Goal: Task Accomplishment & Management: Complete application form

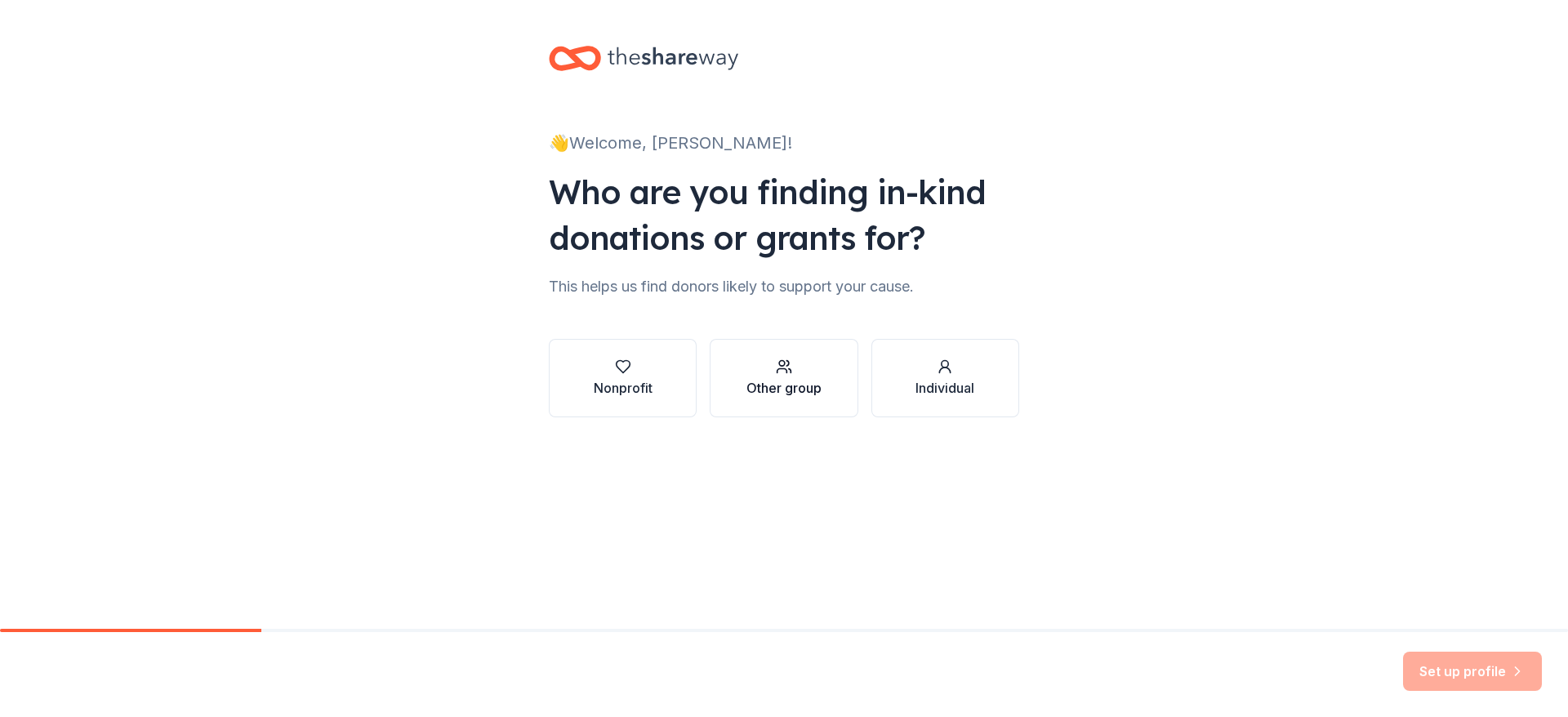
click at [733, 385] on button "Other group" at bounding box center [784, 378] width 148 height 79
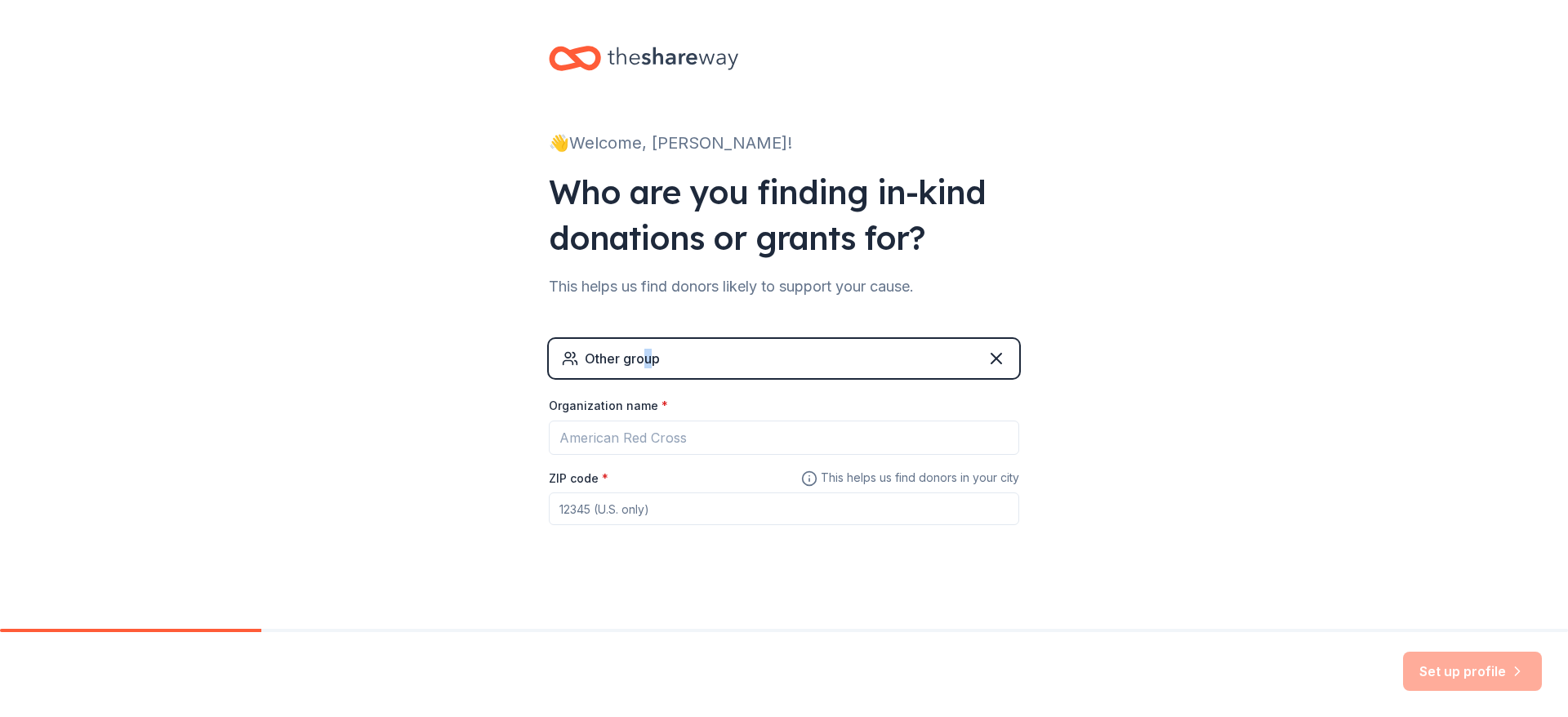
click at [644, 376] on div "Other group" at bounding box center [784, 358] width 470 height 39
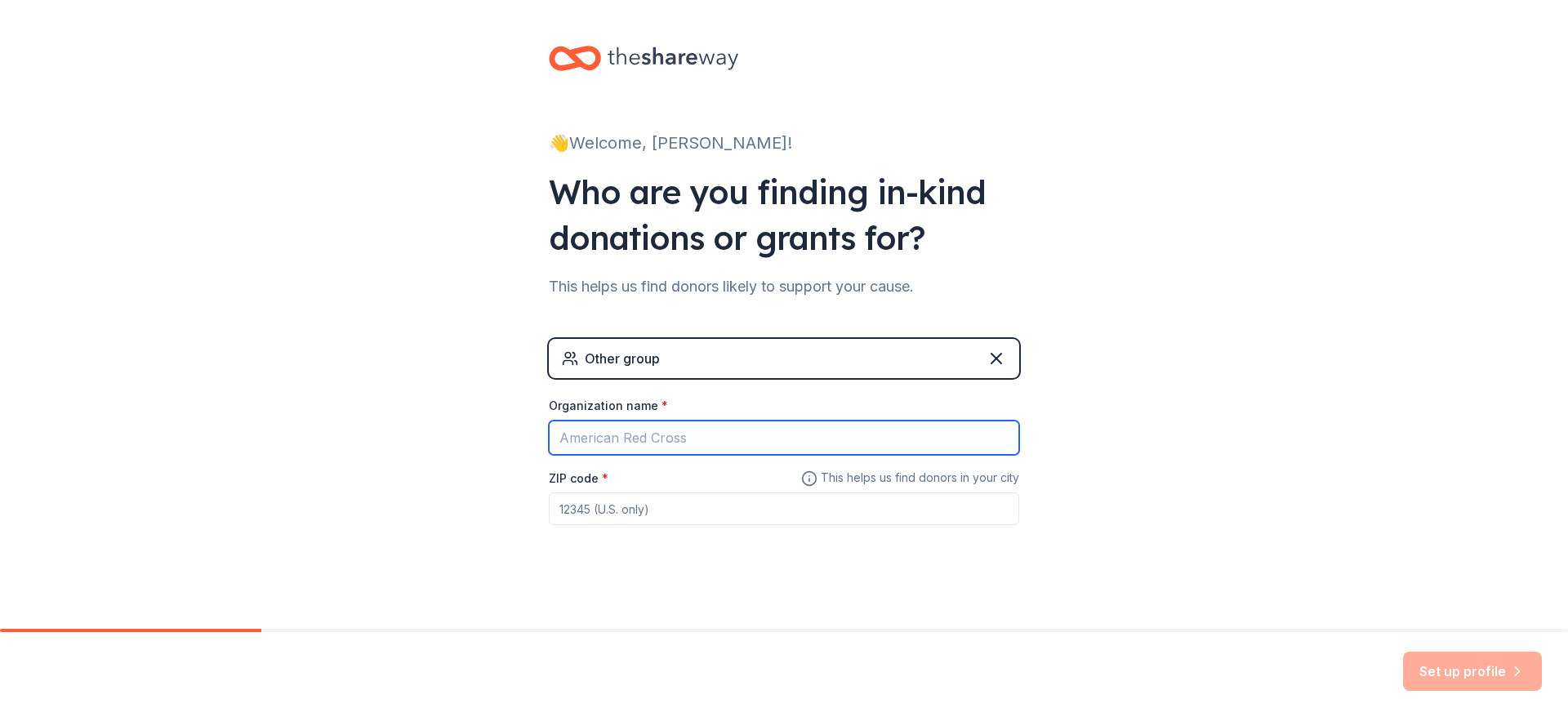
click at [583, 443] on input "Organization name *" at bounding box center [784, 438] width 470 height 34
click at [685, 446] on input "[GEOGRAPHIC_DATA]" at bounding box center [784, 438] width 470 height 34
type input "[GEOGRAPHIC_DATA]"
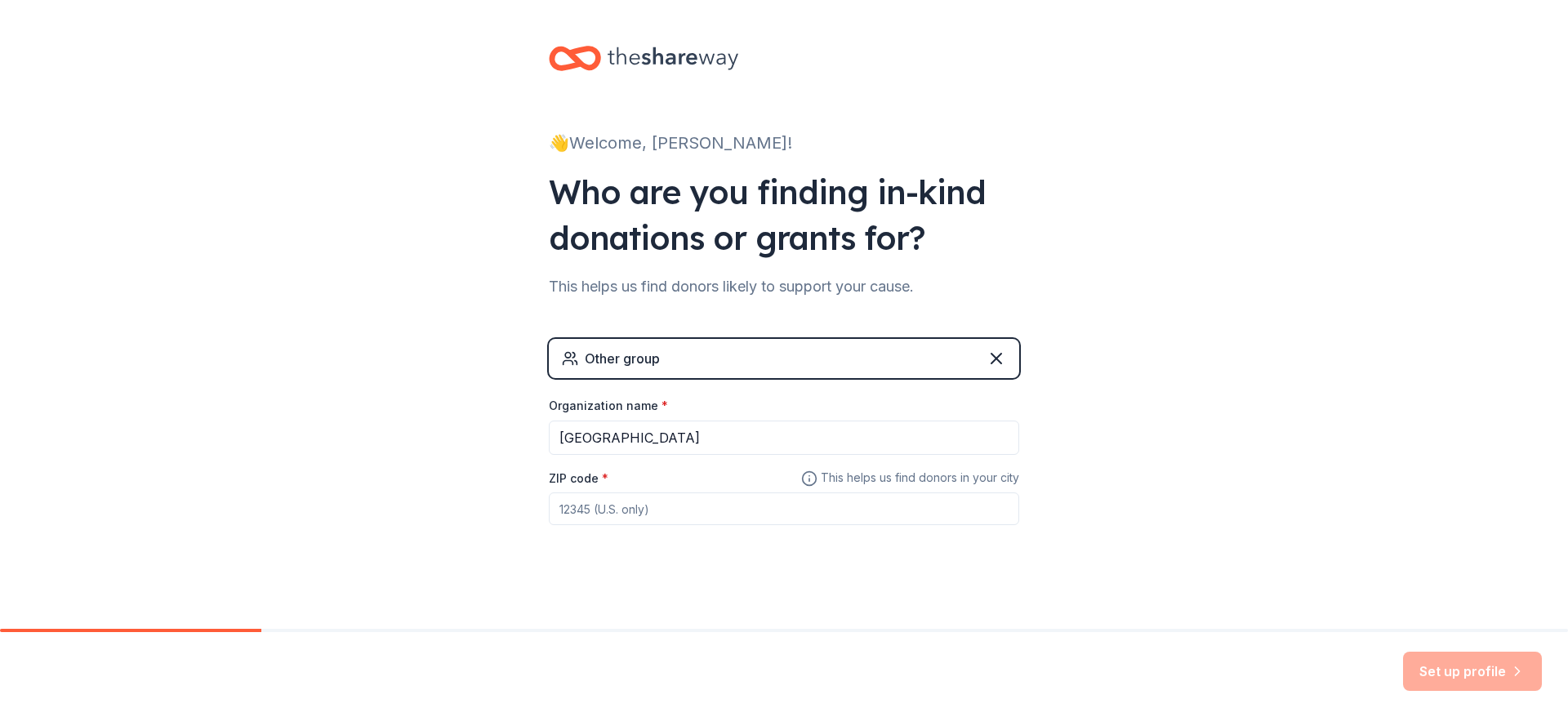
click at [657, 513] on input "ZIP code *" at bounding box center [784, 509] width 470 height 32
paste input "85042"
type input "85042"
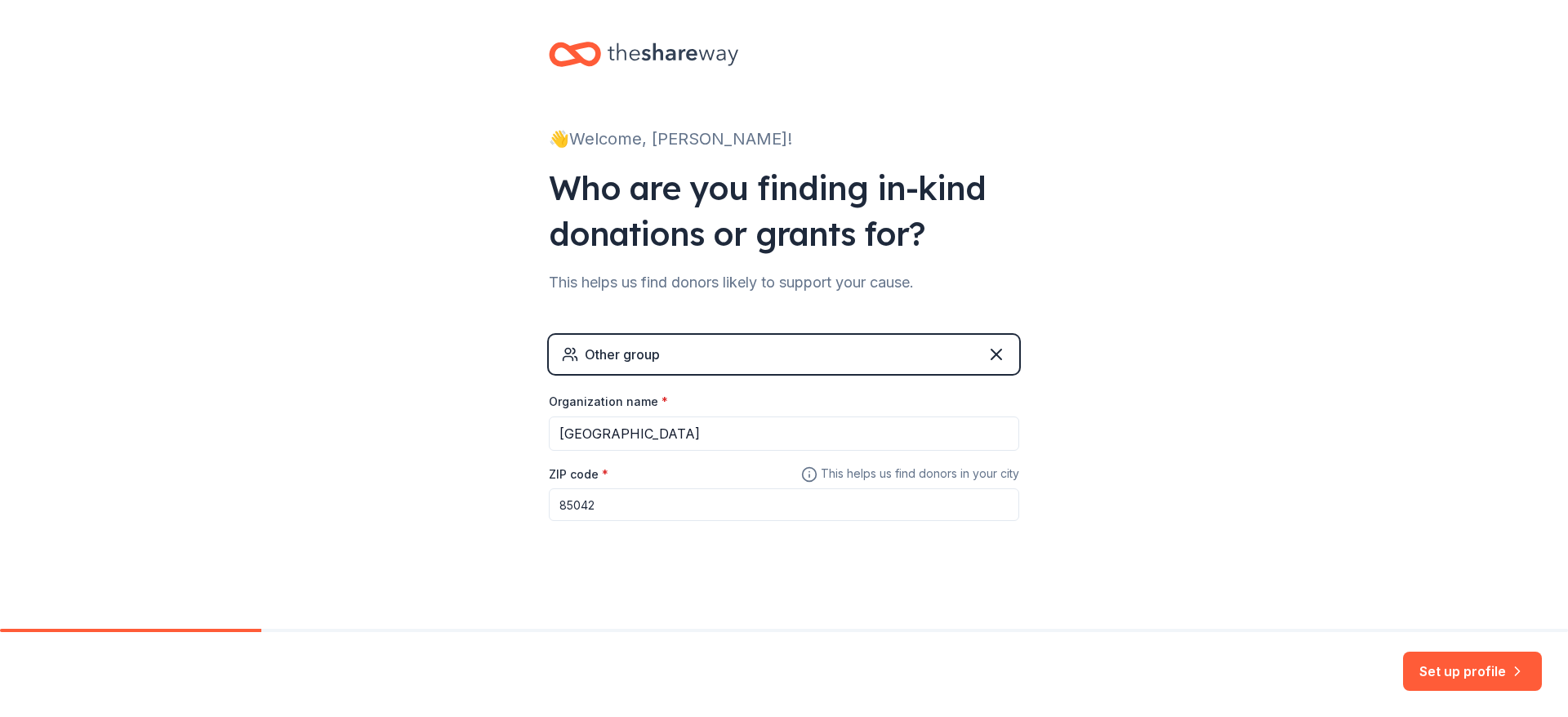
scroll to position [8, 0]
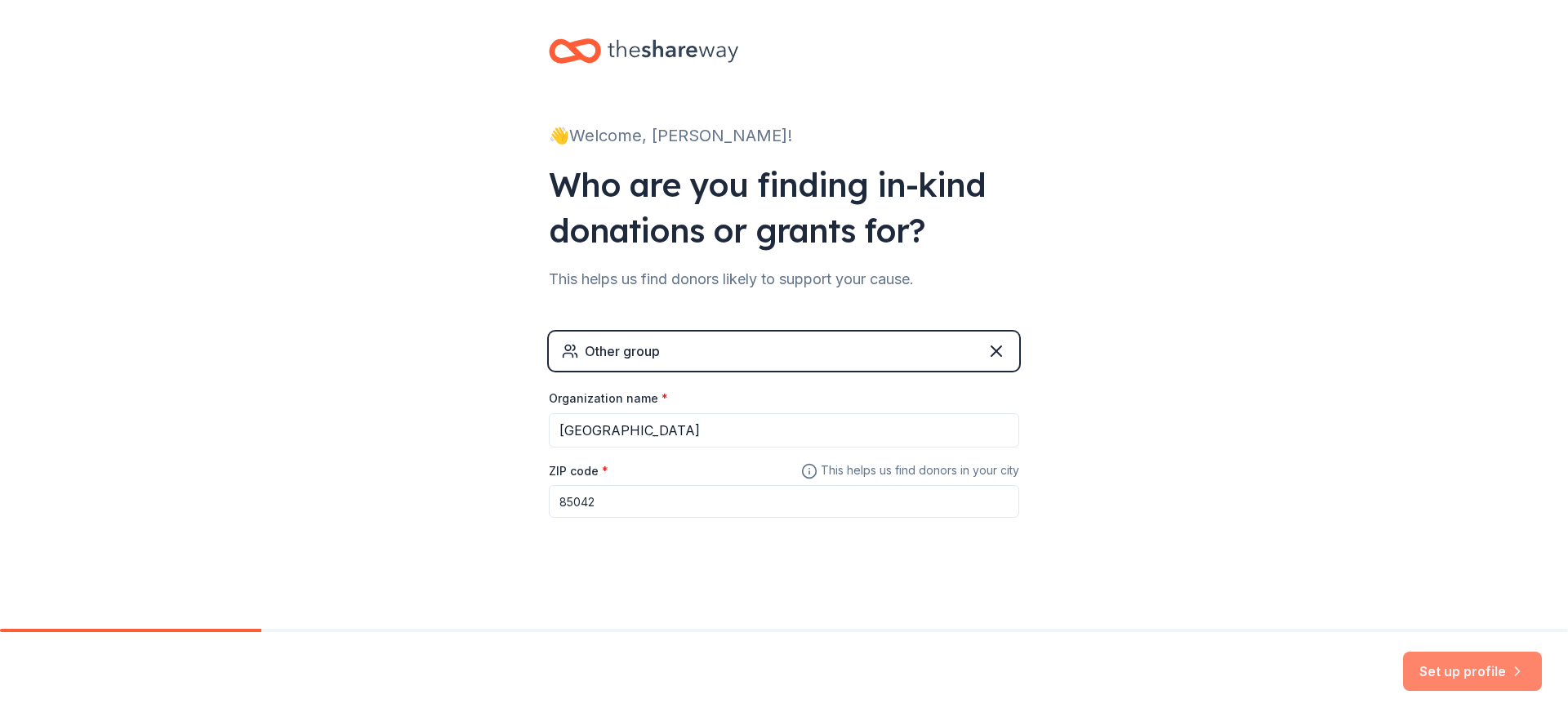
click at [1444, 678] on button "Set up profile" at bounding box center [1472, 672] width 139 height 39
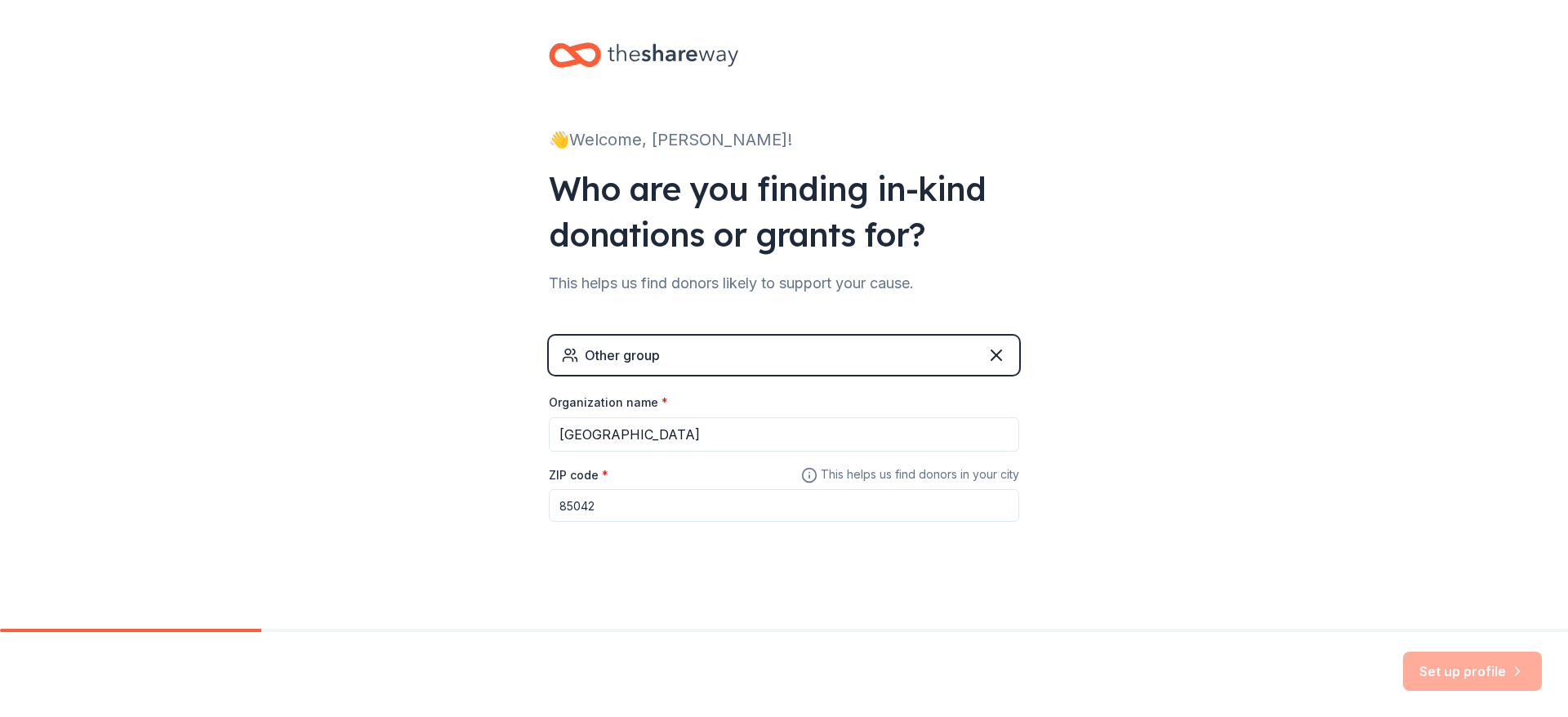
scroll to position [0, 0]
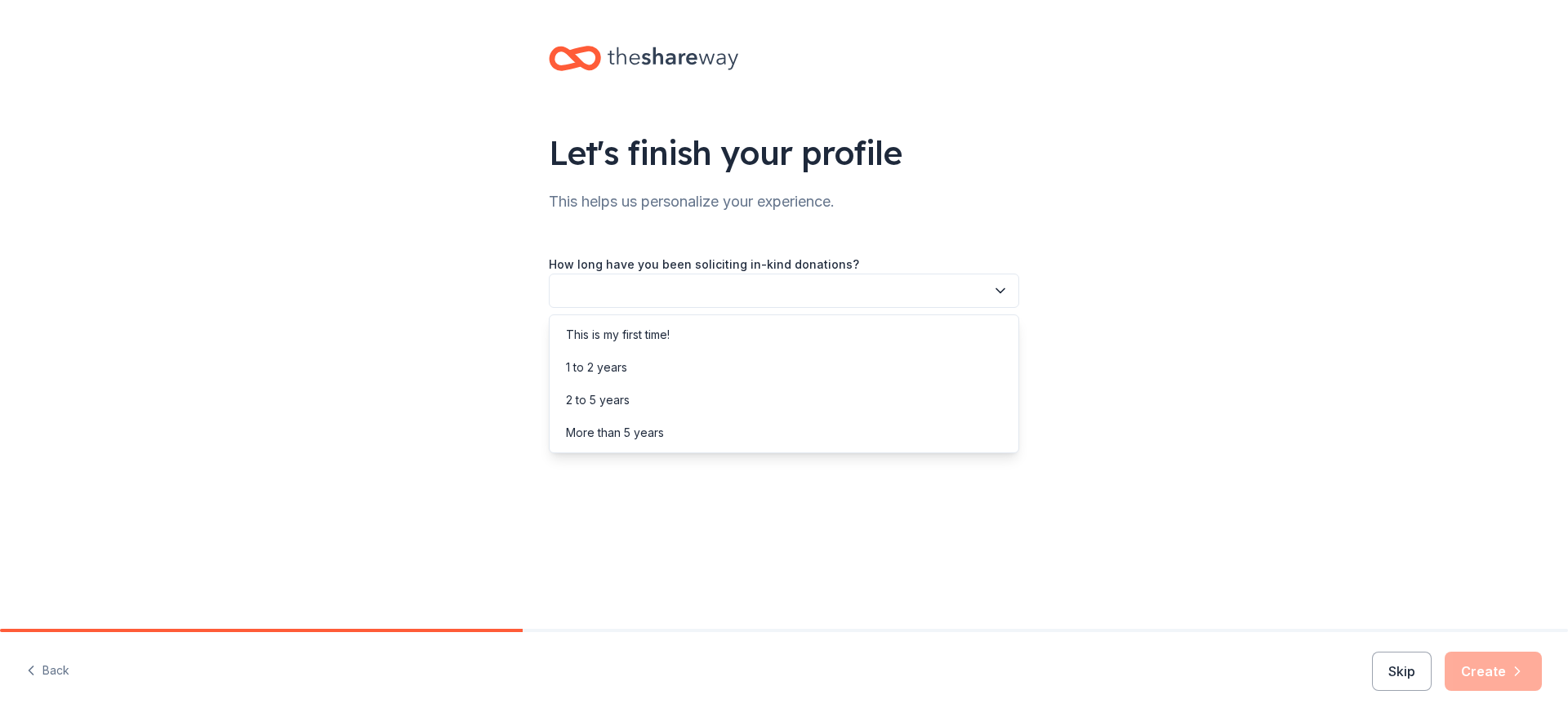
click at [755, 300] on button "button" at bounding box center [784, 291] width 470 height 34
click at [755, 333] on div "This is my first time!" at bounding box center [784, 335] width 463 height 32
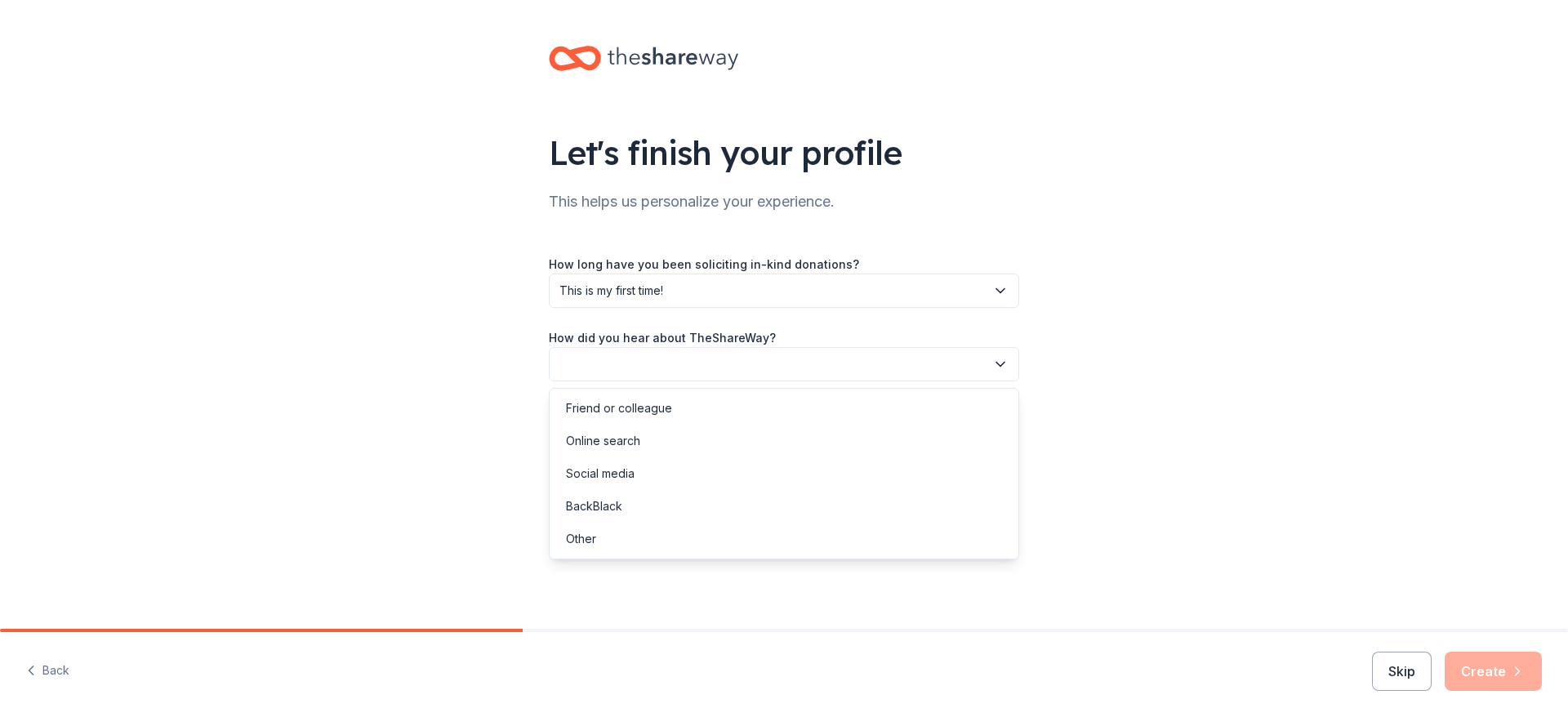
click at [636, 363] on button "button" at bounding box center [784, 364] width 470 height 34
click at [591, 447] on div "Online search" at bounding box center [603, 440] width 74 height 20
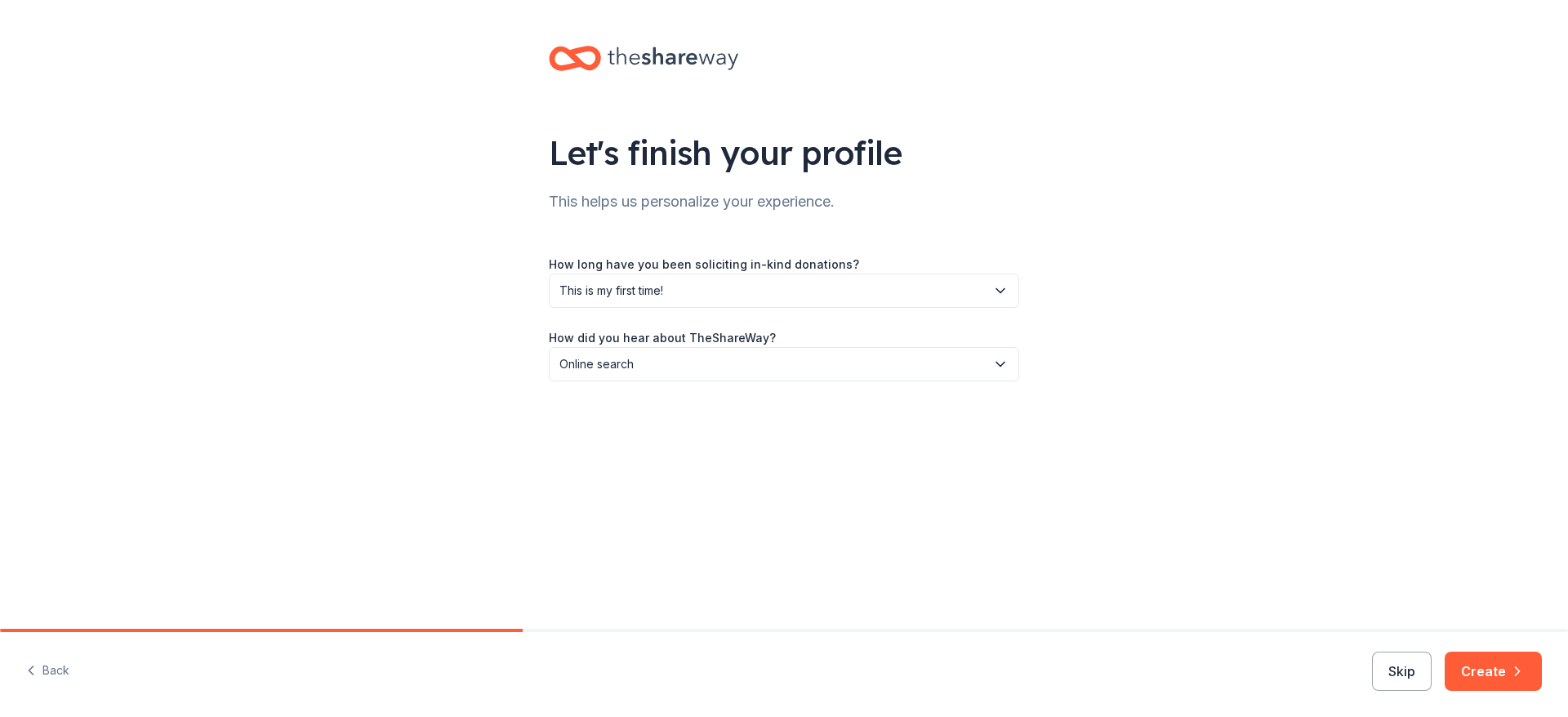
click at [1474, 682] on button "Create" at bounding box center [1494, 672] width 97 height 39
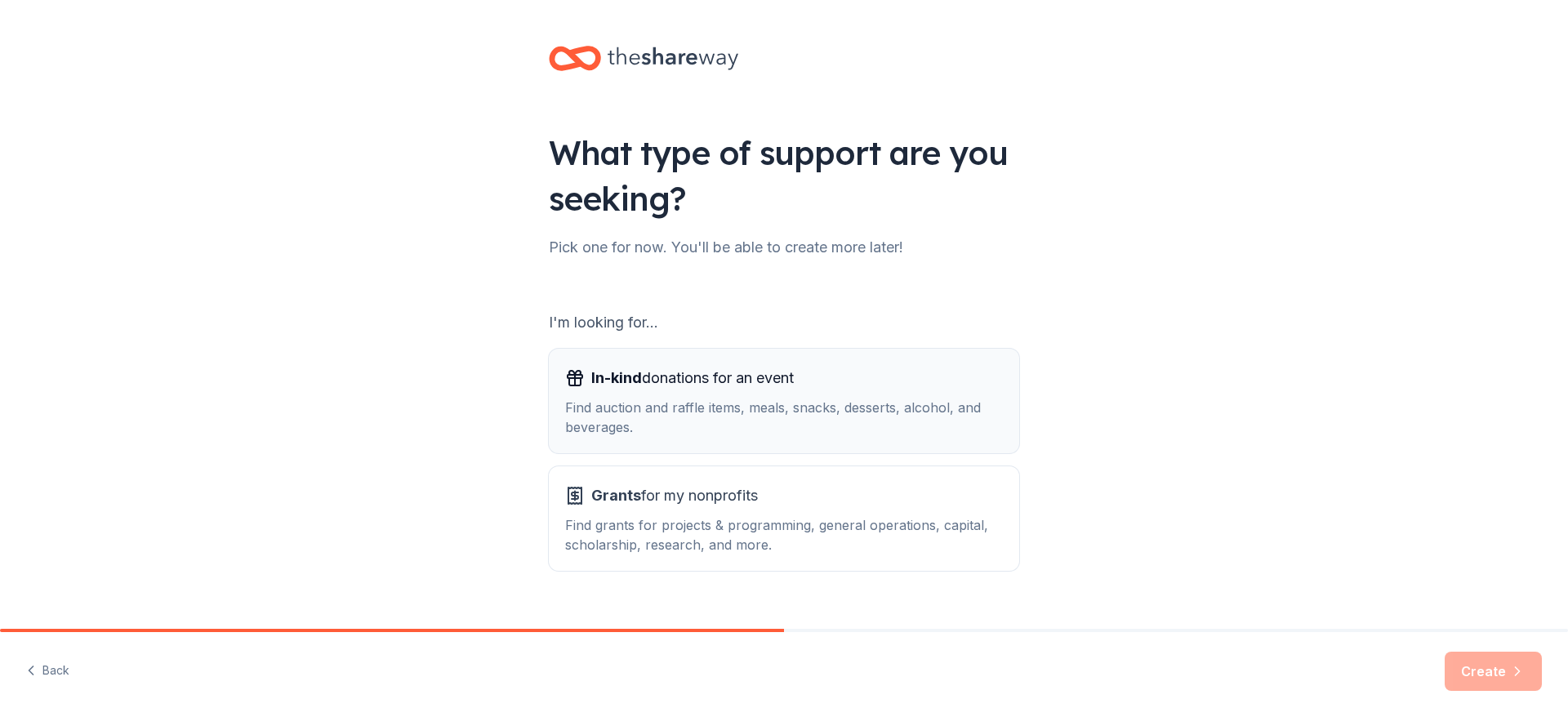
click at [696, 383] on span "In-kind donations for an event" at bounding box center [692, 378] width 202 height 26
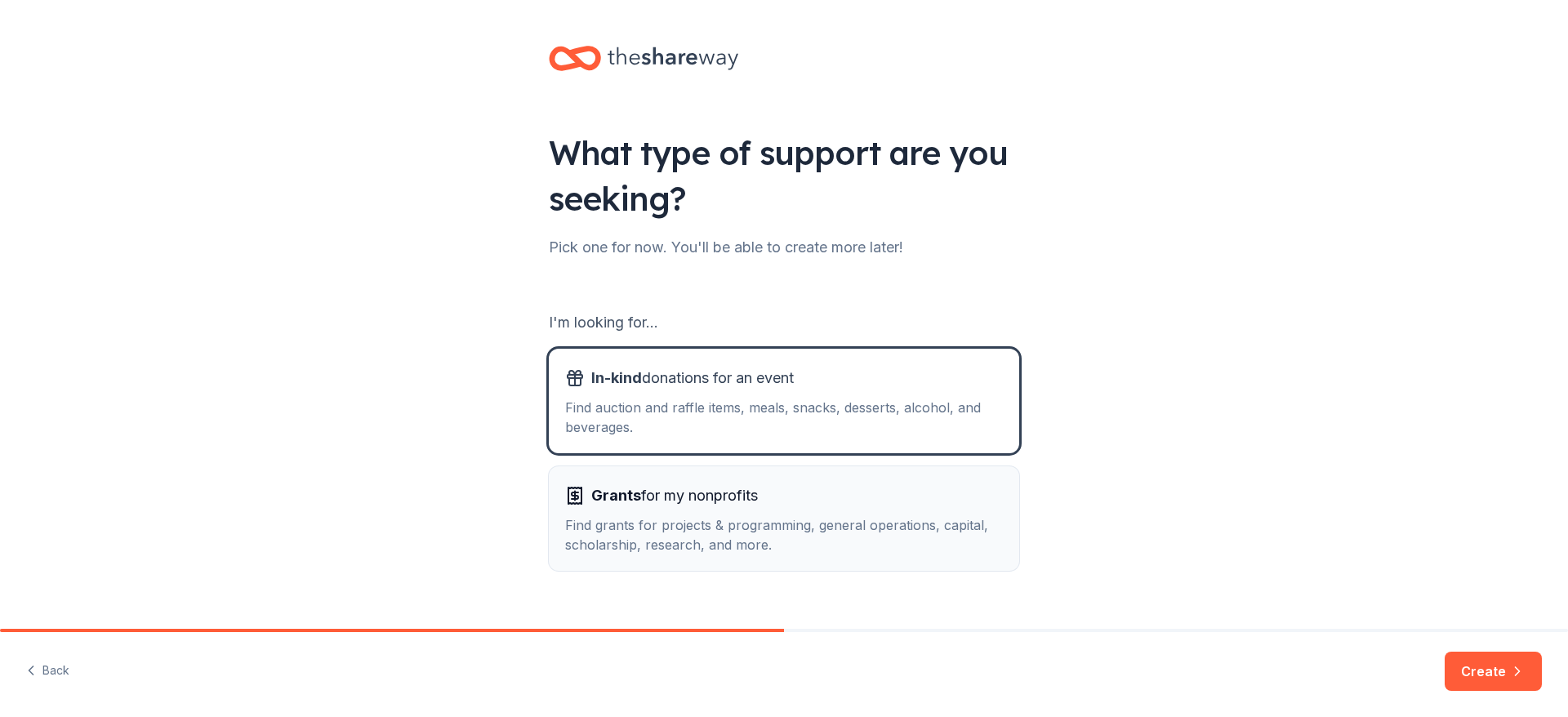
click at [676, 518] on div "Find grants for projects & programming, general operations, capital, scholarshi…" at bounding box center [784, 535] width 438 height 39
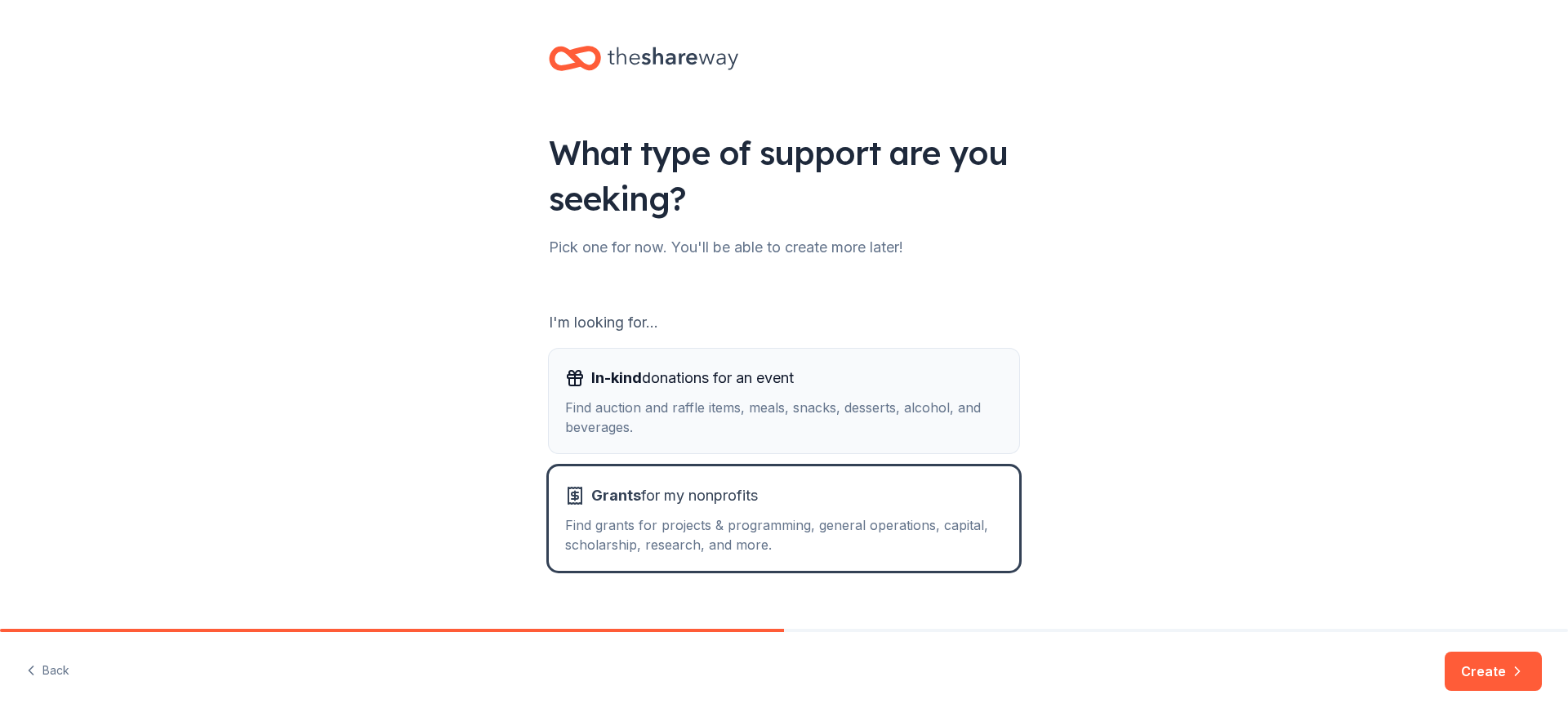
click at [732, 405] on div "Find auction and raffle items, meals, snacks, desserts, alcohol, and beverages." at bounding box center [784, 417] width 438 height 39
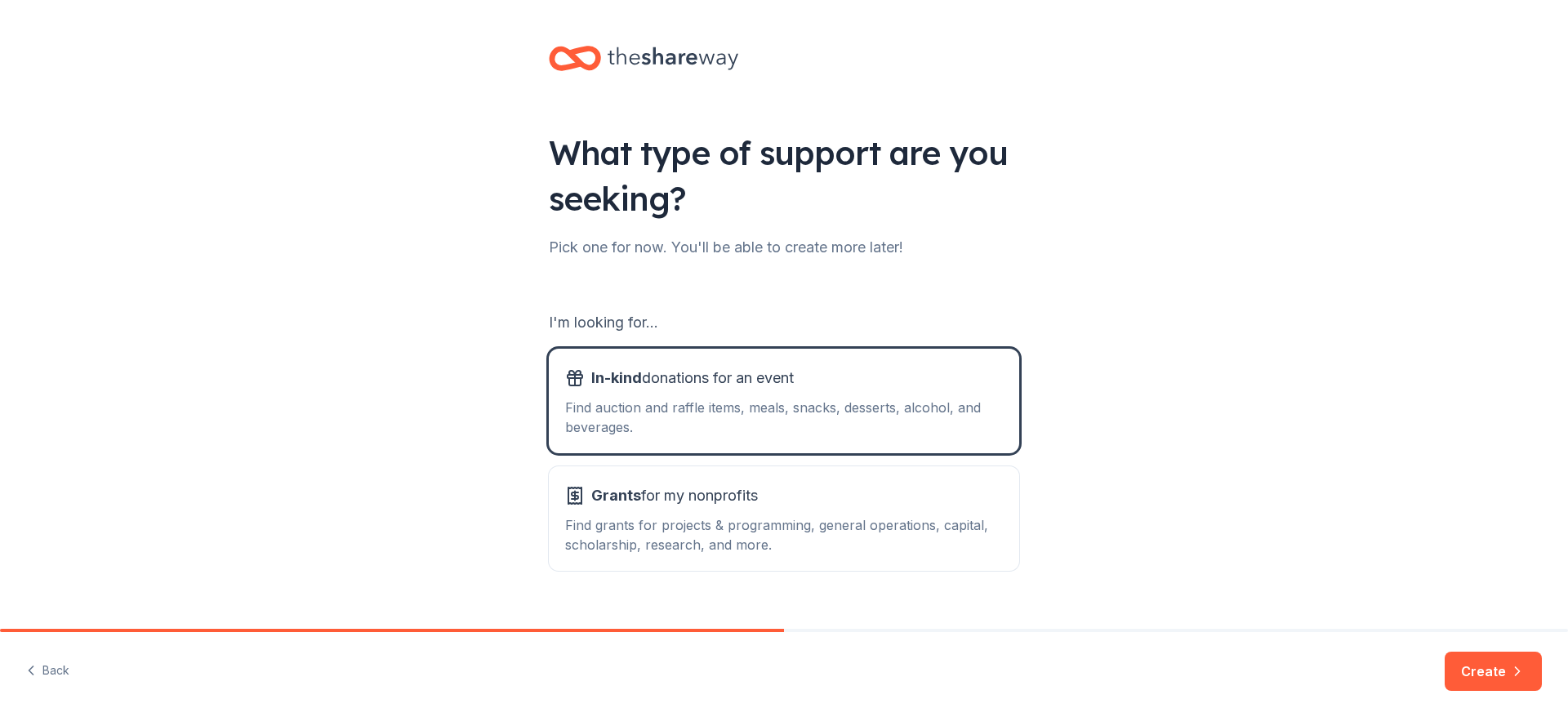
click at [1508, 684] on button "Create" at bounding box center [1494, 672] width 97 height 39
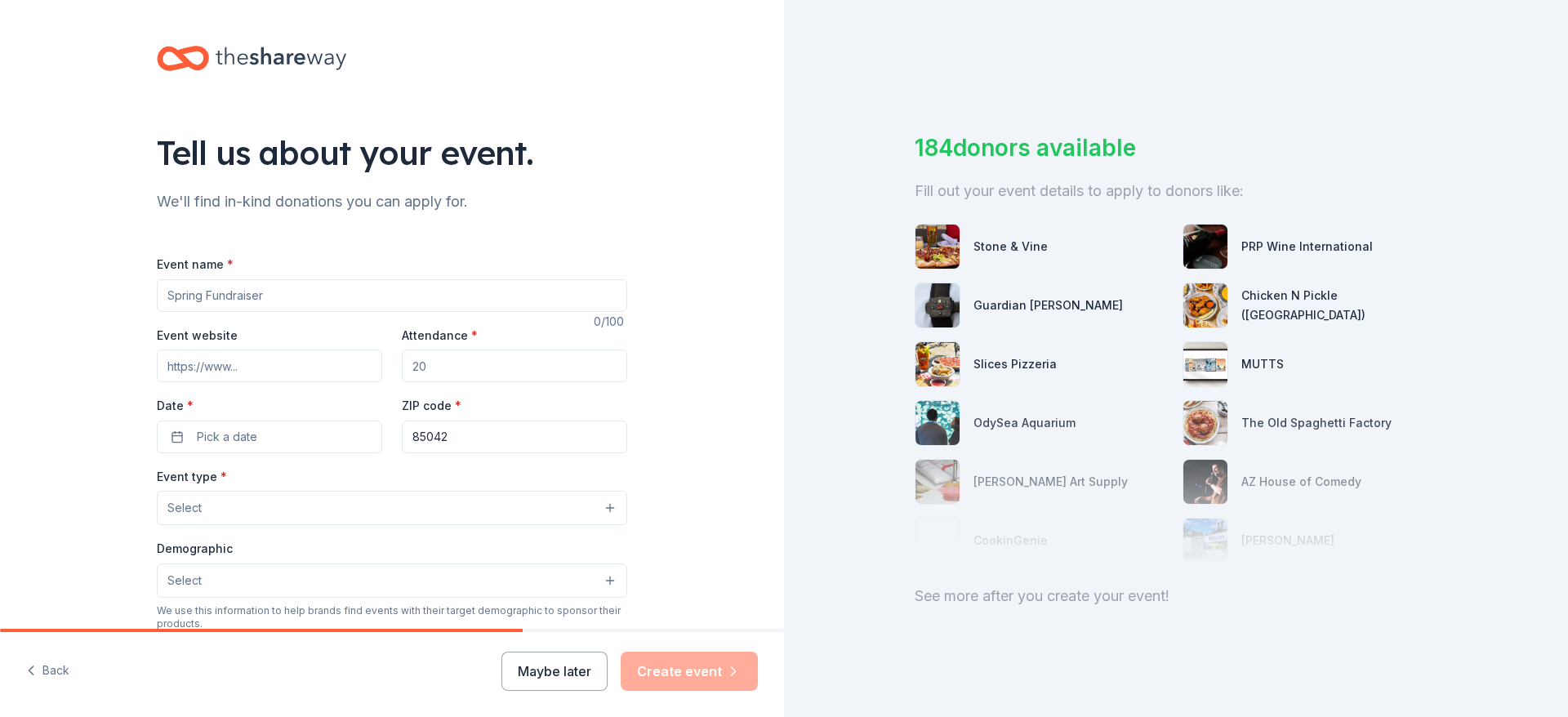
click at [345, 293] on input "Event name *" at bounding box center [392, 295] width 470 height 32
type input "A"
type input "Art Club"
click at [467, 369] on input "Attendance *" at bounding box center [515, 366] width 225 height 32
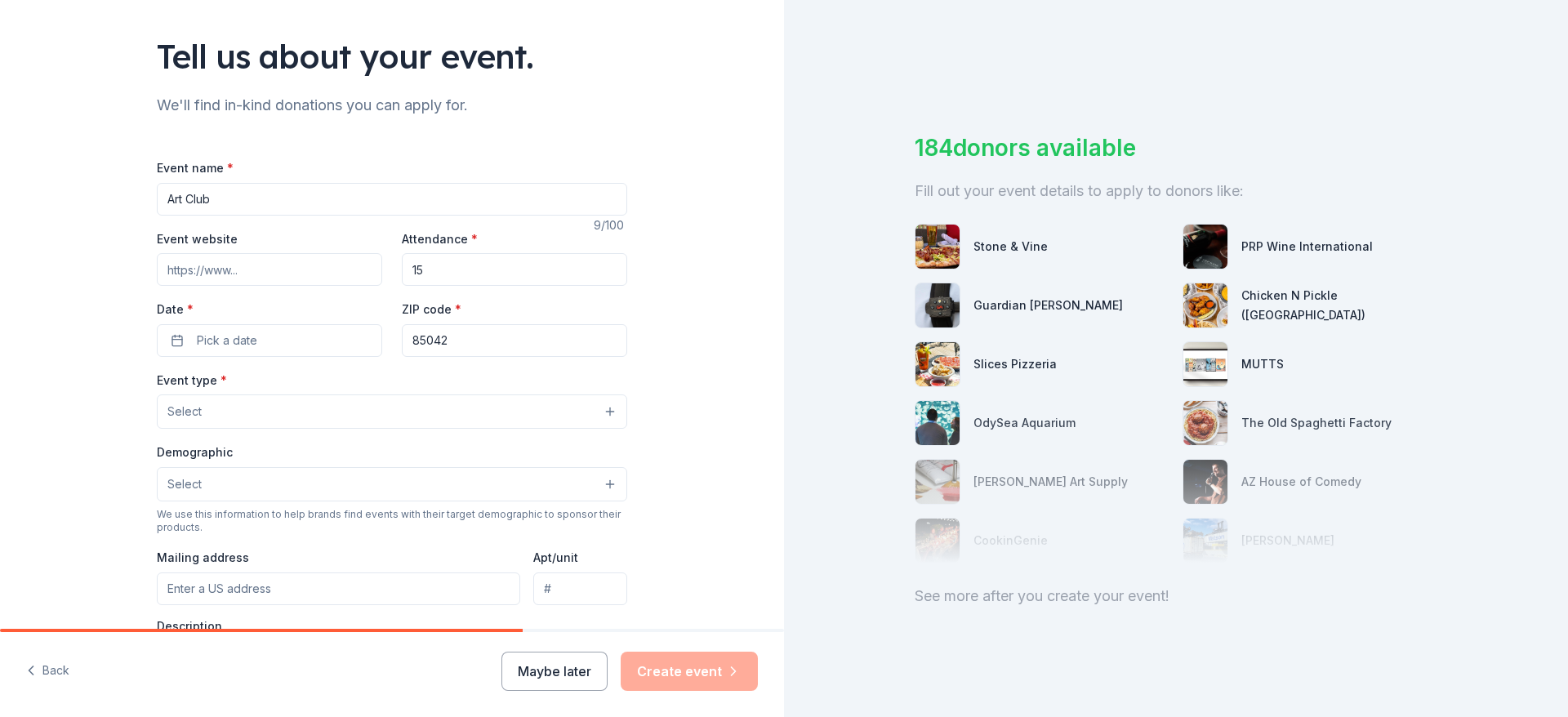
scroll to position [82, 0]
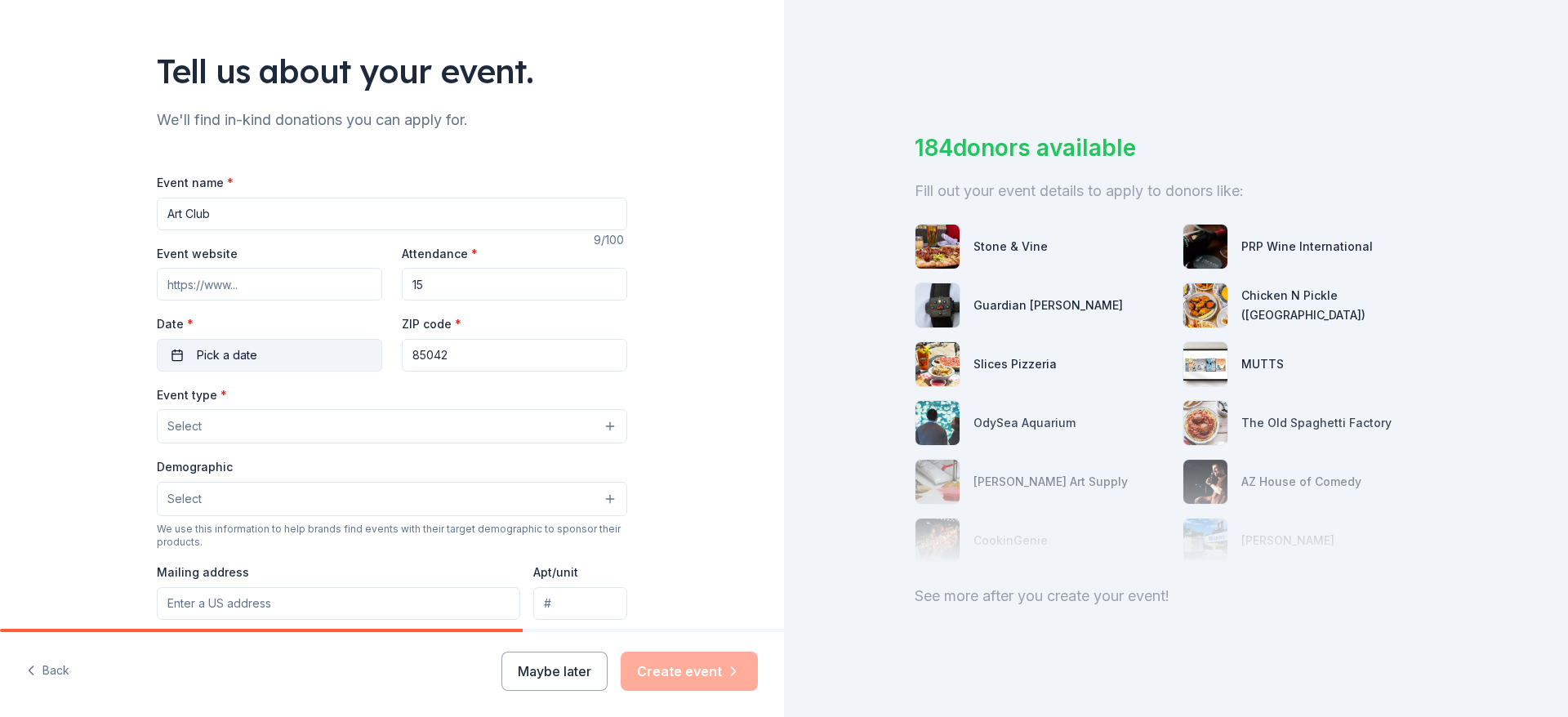
type input "15"
click at [269, 349] on button "Pick a date" at bounding box center [270, 355] width 225 height 32
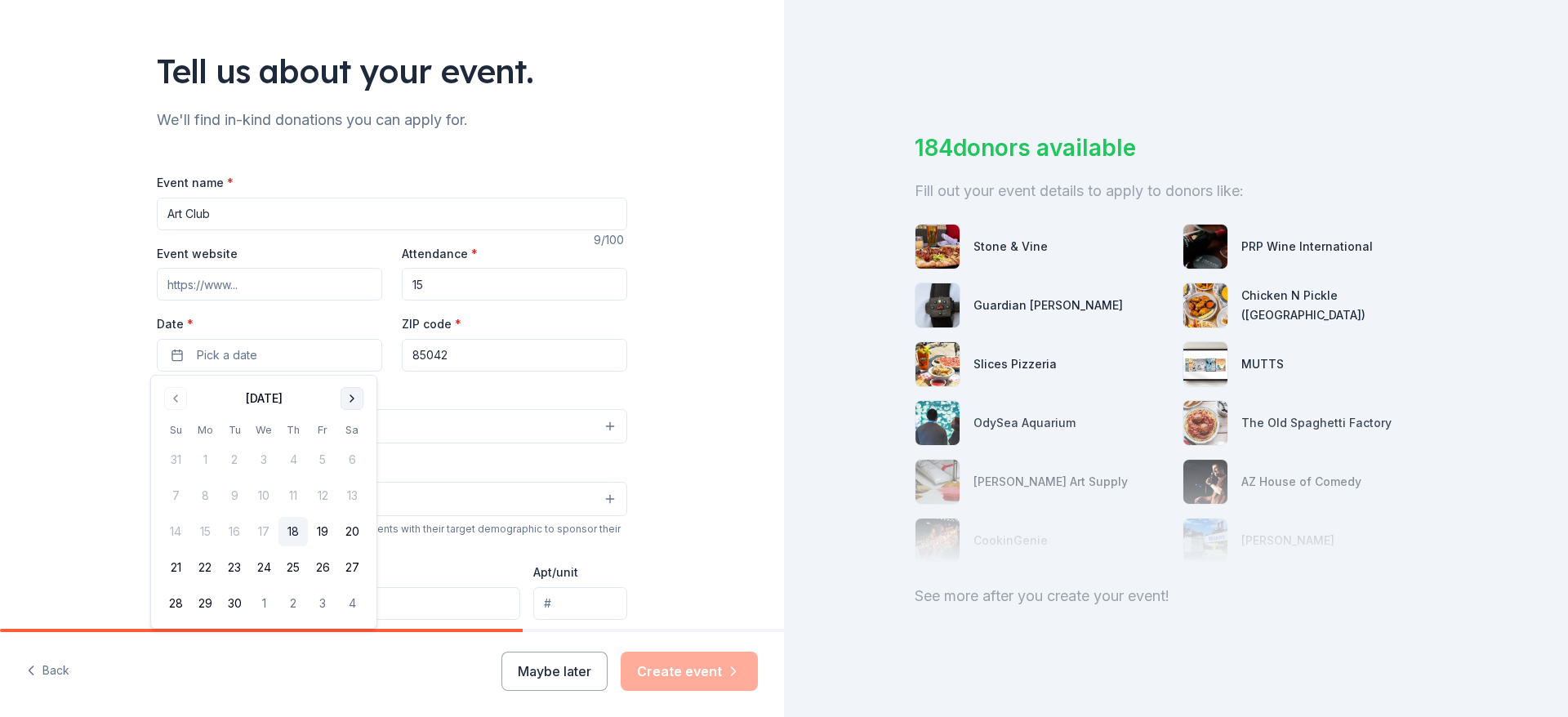
click at [358, 398] on button "Go to next month" at bounding box center [352, 399] width 23 height 23
click at [358, 398] on button "Go to next month" at bounding box center [352, 399] width 23 height 23
click at [48, 320] on div "Tell us about your event. We'll find in-kind donations you can apply for. Event…" at bounding box center [392, 462] width 784 height 1087
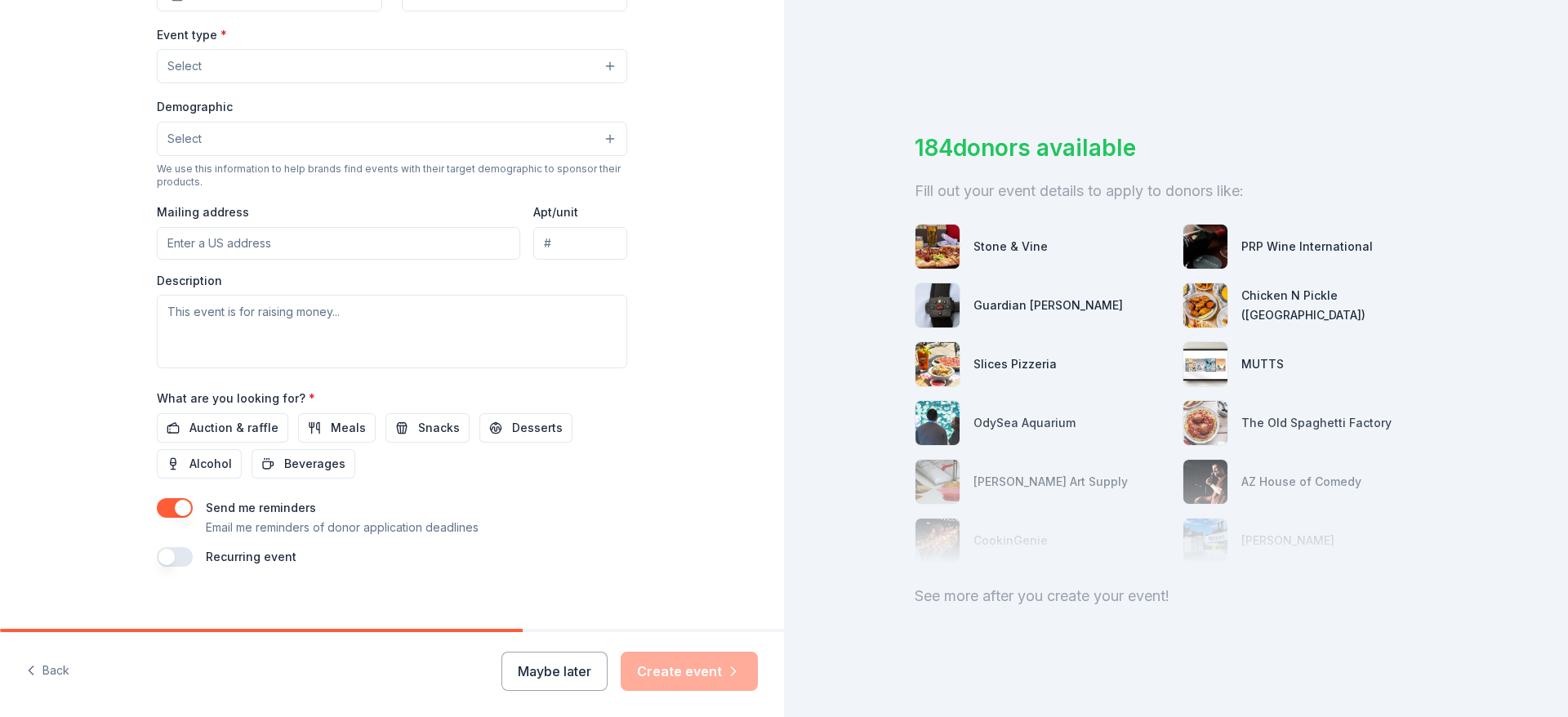
scroll to position [458, 0]
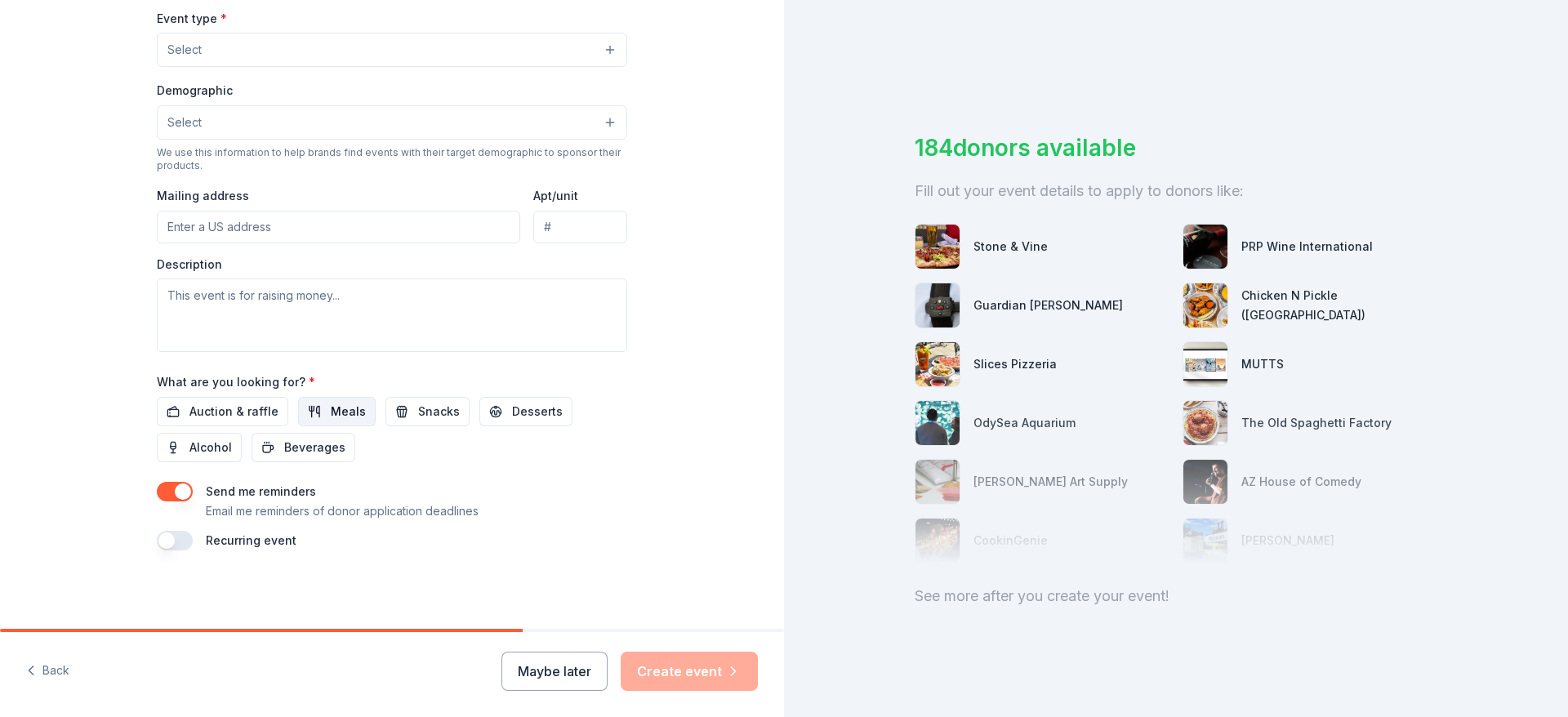
click at [341, 407] on span "Meals" at bounding box center [348, 411] width 35 height 20
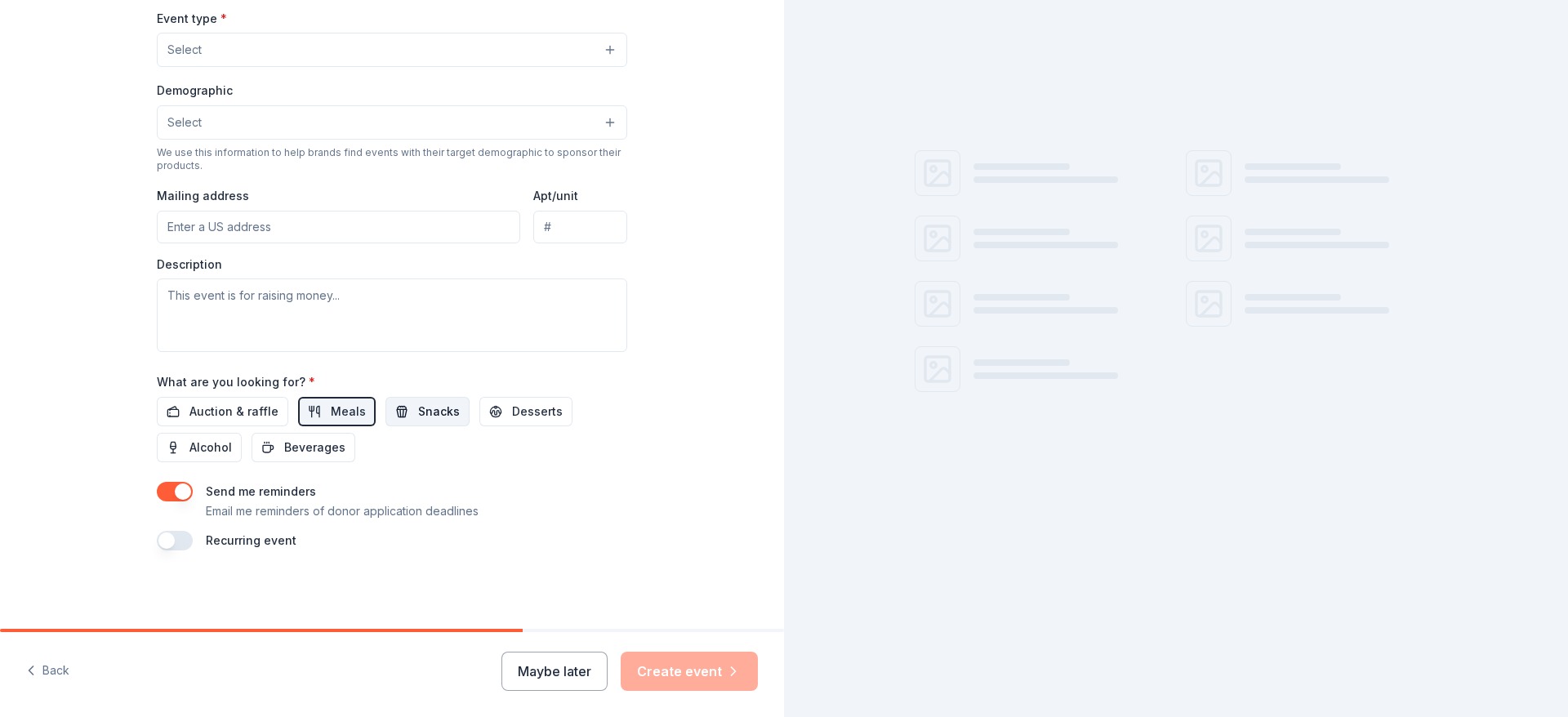
click at [434, 408] on span "Snacks" at bounding box center [439, 411] width 42 height 20
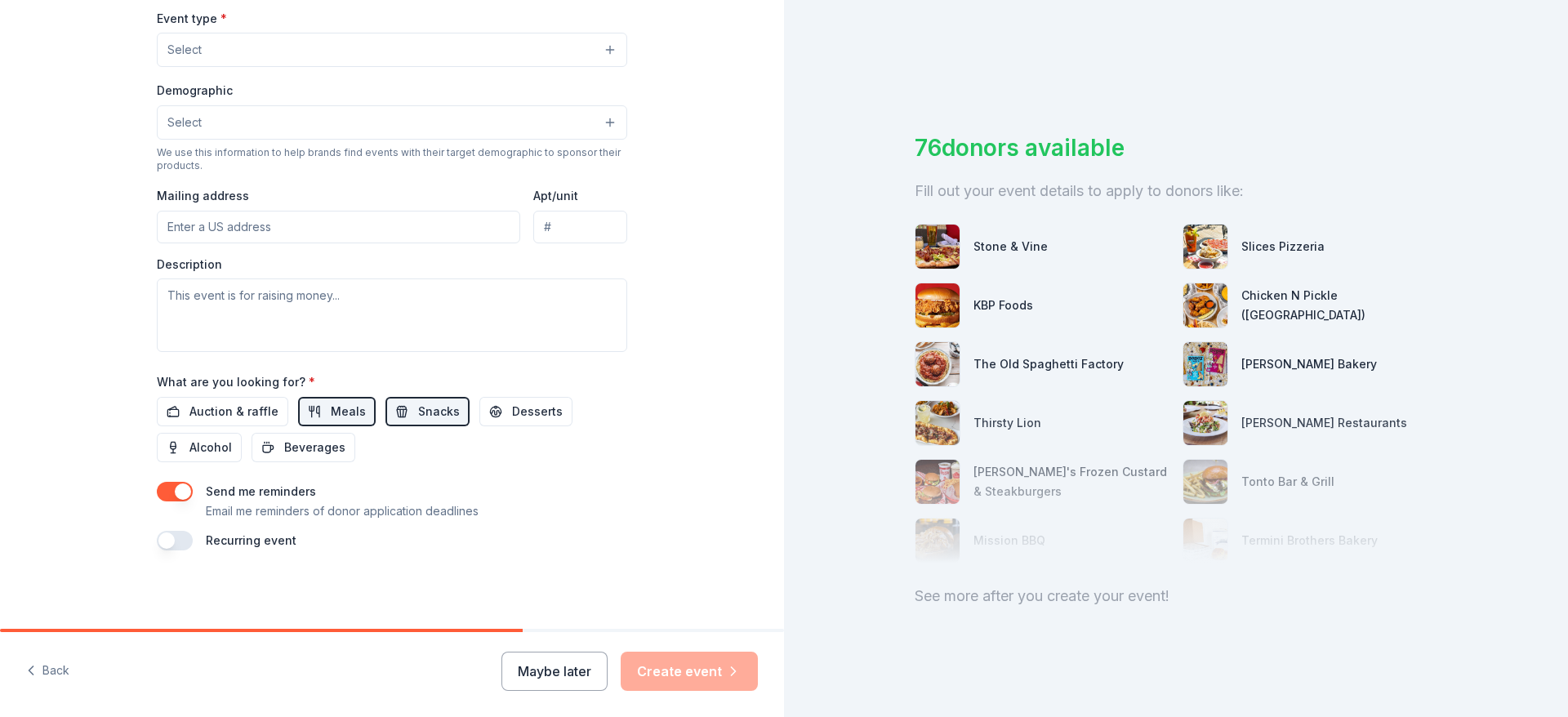
click at [158, 541] on button "button" at bounding box center [175, 540] width 36 height 20
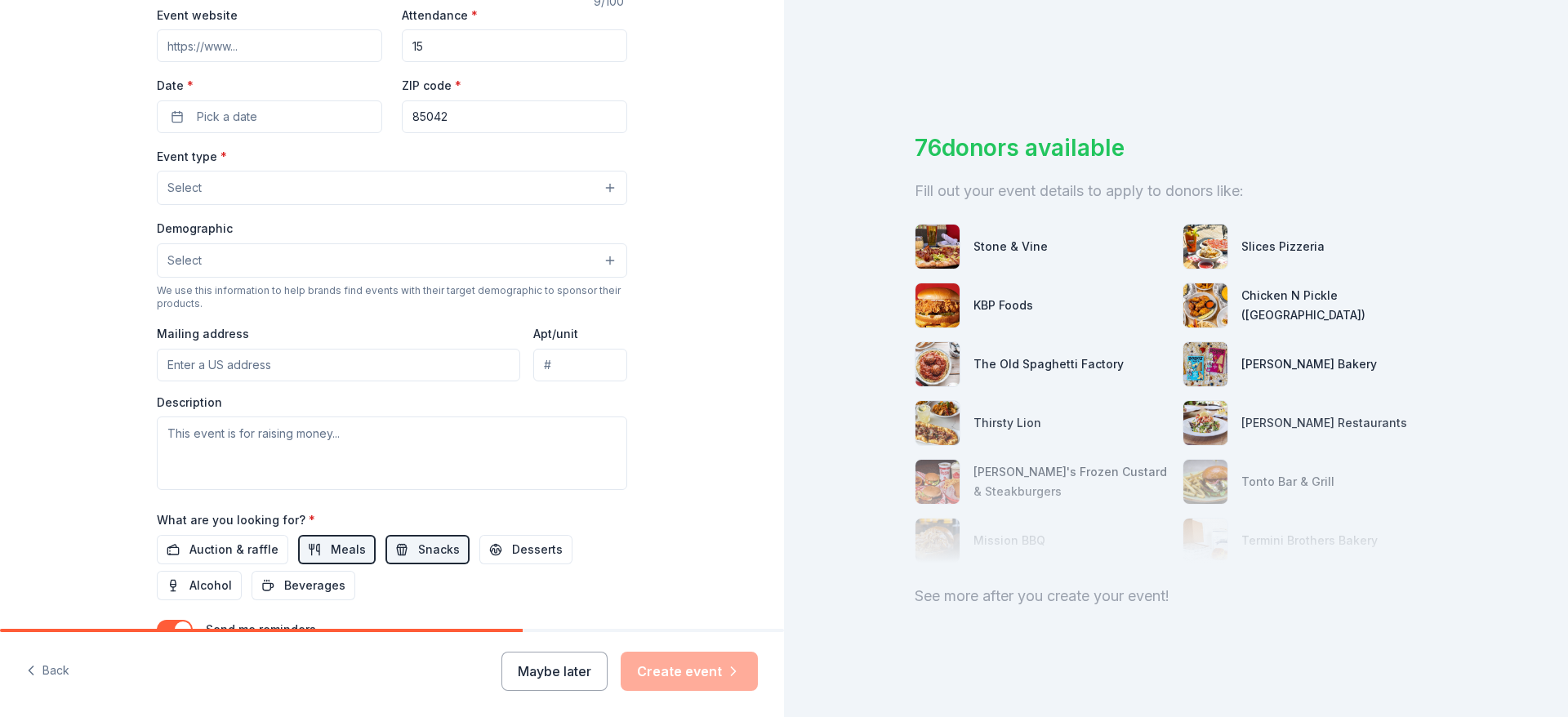
scroll to position [376, 0]
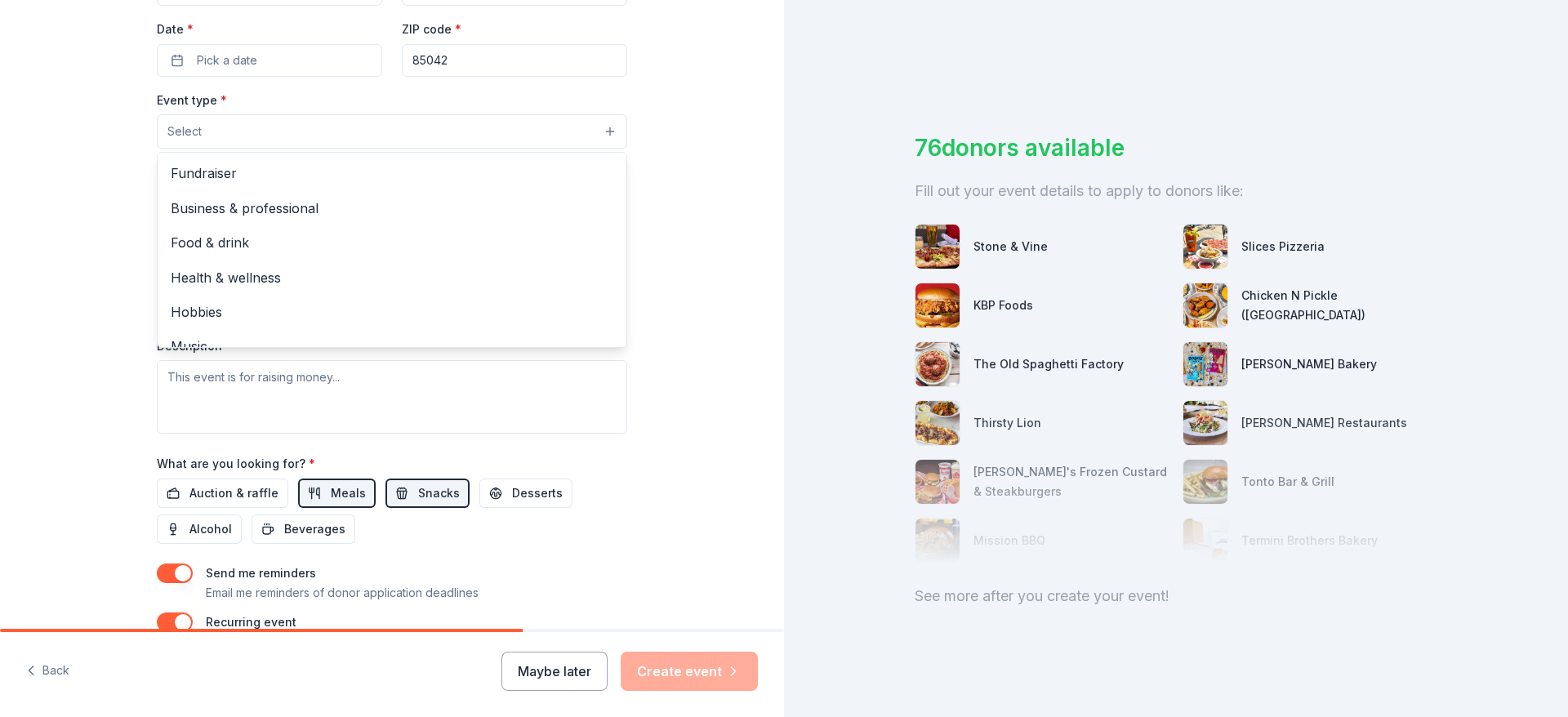
click at [220, 131] on button "Select" at bounding box center [392, 131] width 470 height 34
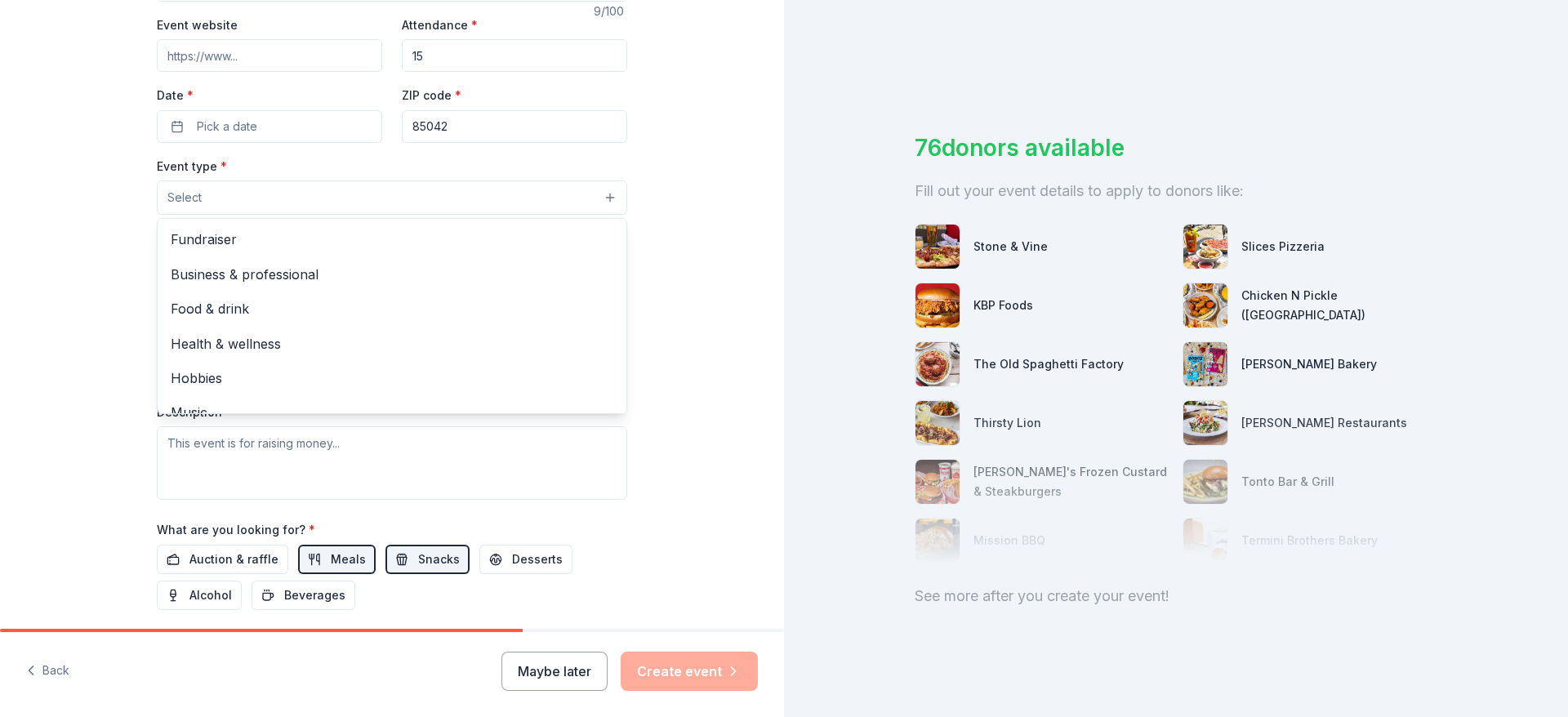
scroll to position [320, 0]
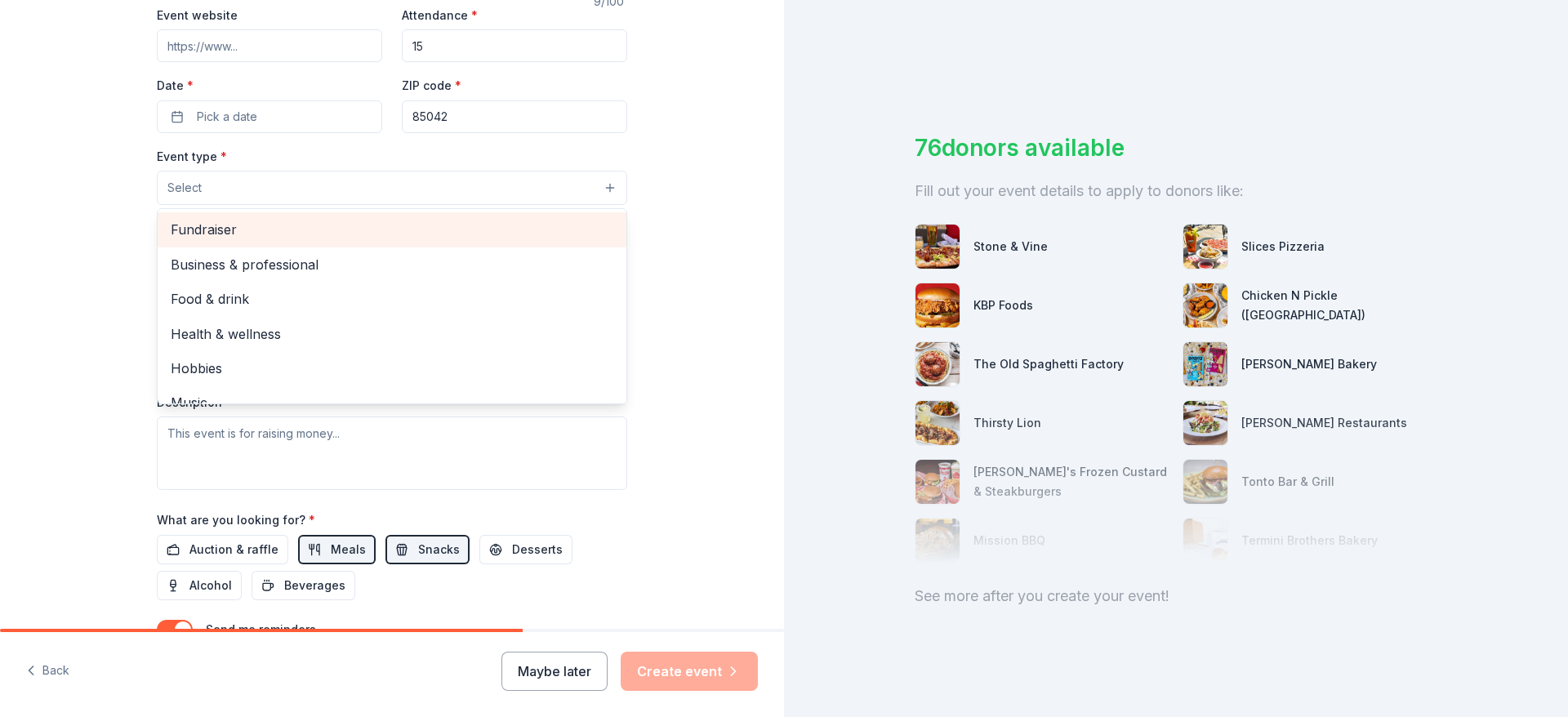
click at [247, 233] on span "Fundraiser" at bounding box center [392, 229] width 443 height 21
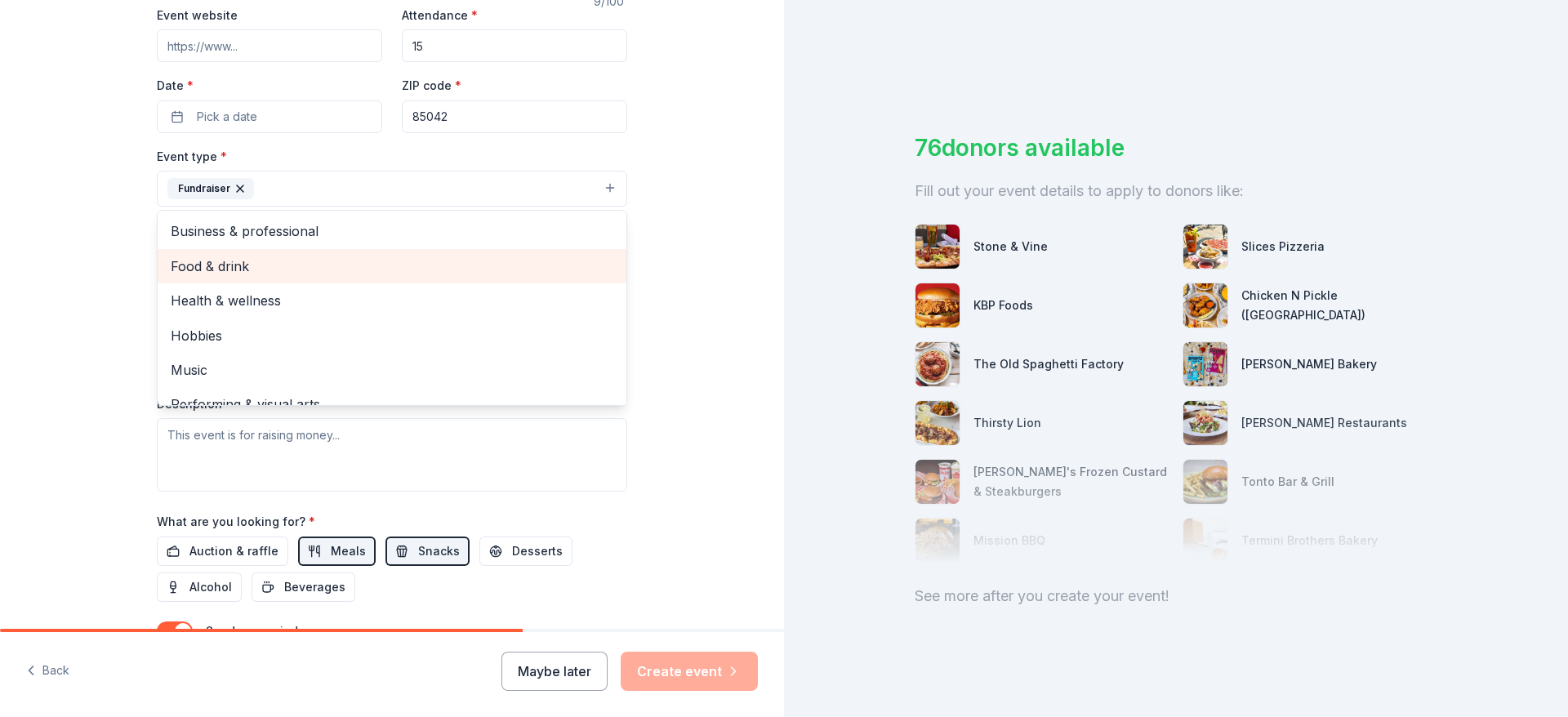
scroll to position [20, 0]
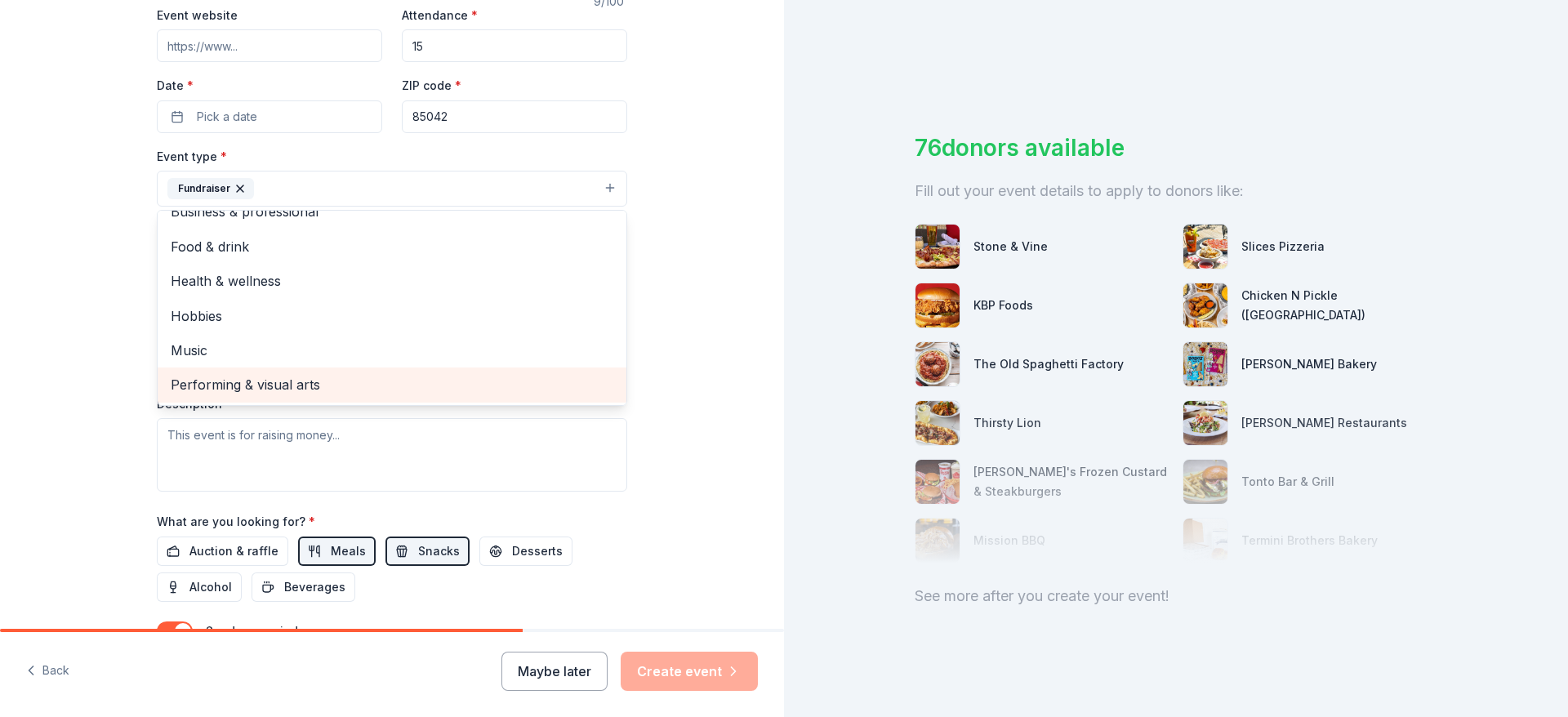
click at [288, 388] on span "Performing & visual arts" at bounding box center [392, 384] width 443 height 21
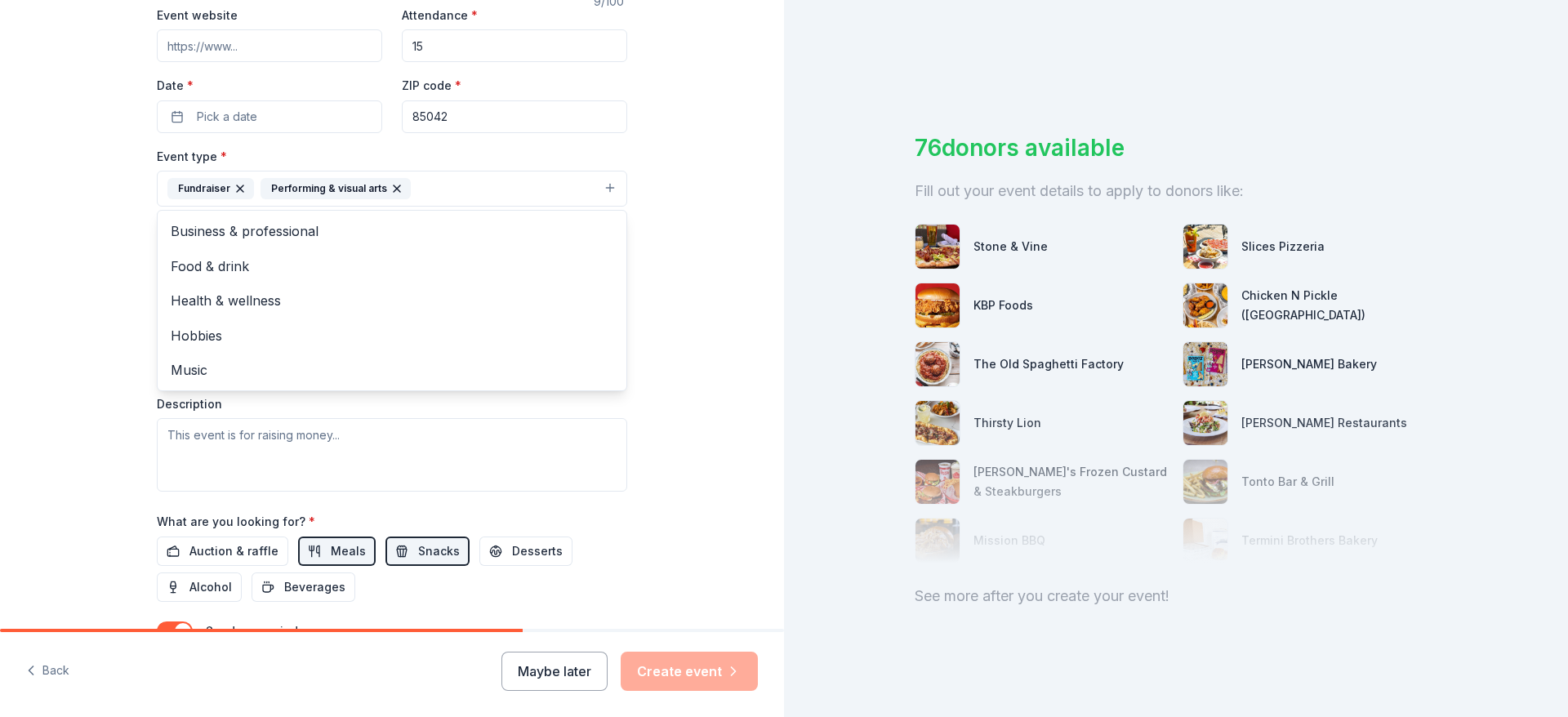
click at [85, 387] on div "Tell us about your event. We'll find in-kind donations you can apply for. Event…" at bounding box center [392, 254] width 784 height 1148
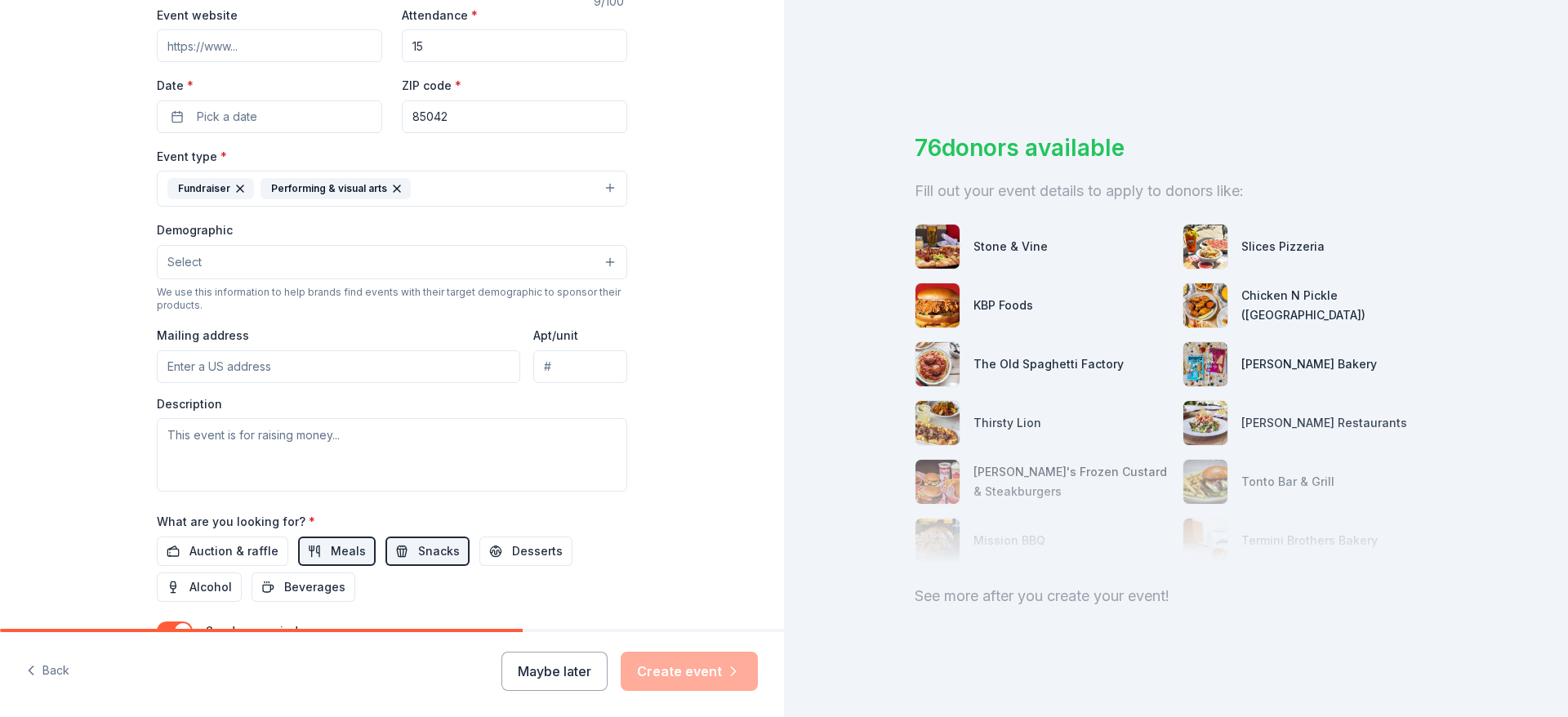
click at [600, 187] on button "Fundraiser Performing & visual arts" at bounding box center [392, 189] width 470 height 36
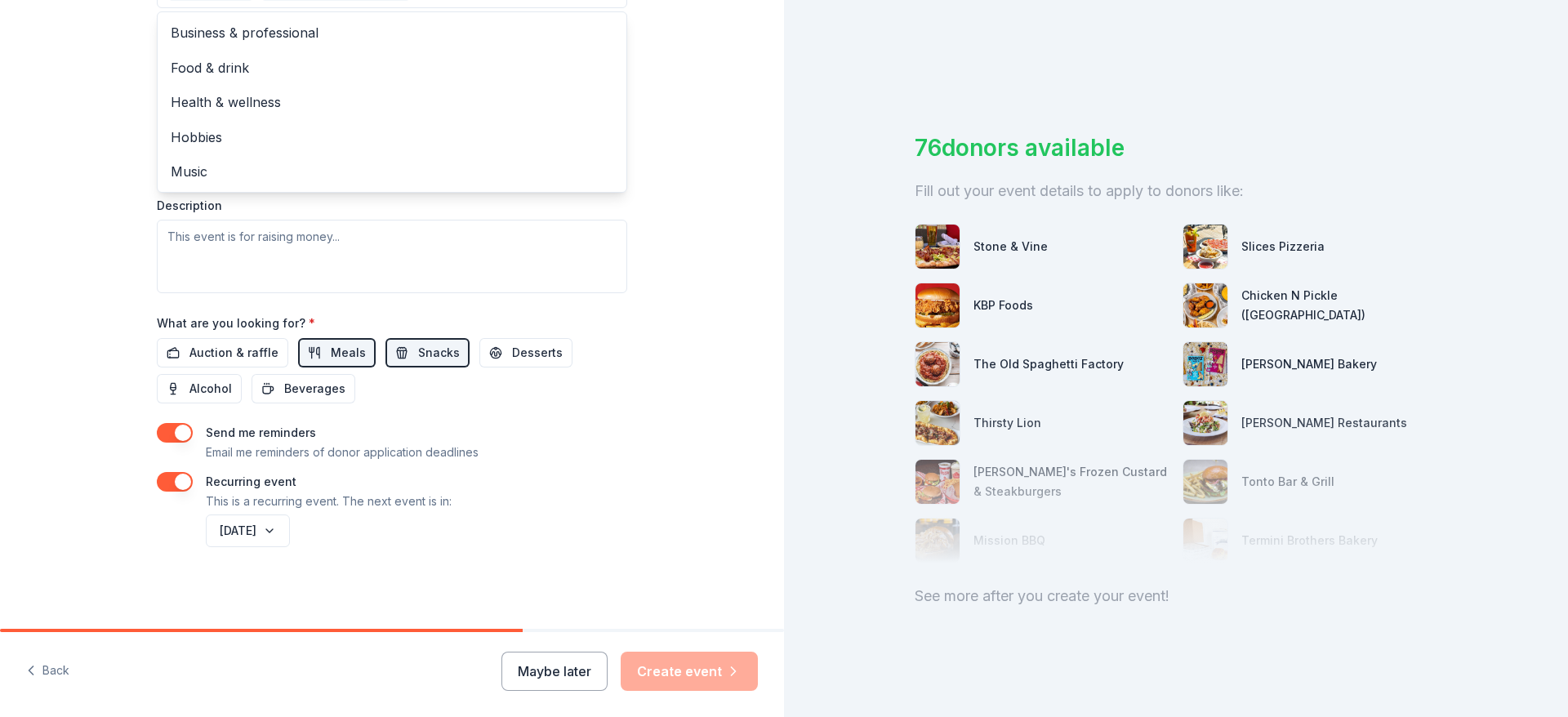
click at [75, 276] on div "Tell us about your event. We'll find in-kind donations you can apply for. Event…" at bounding box center [392, 55] width 784 height 1148
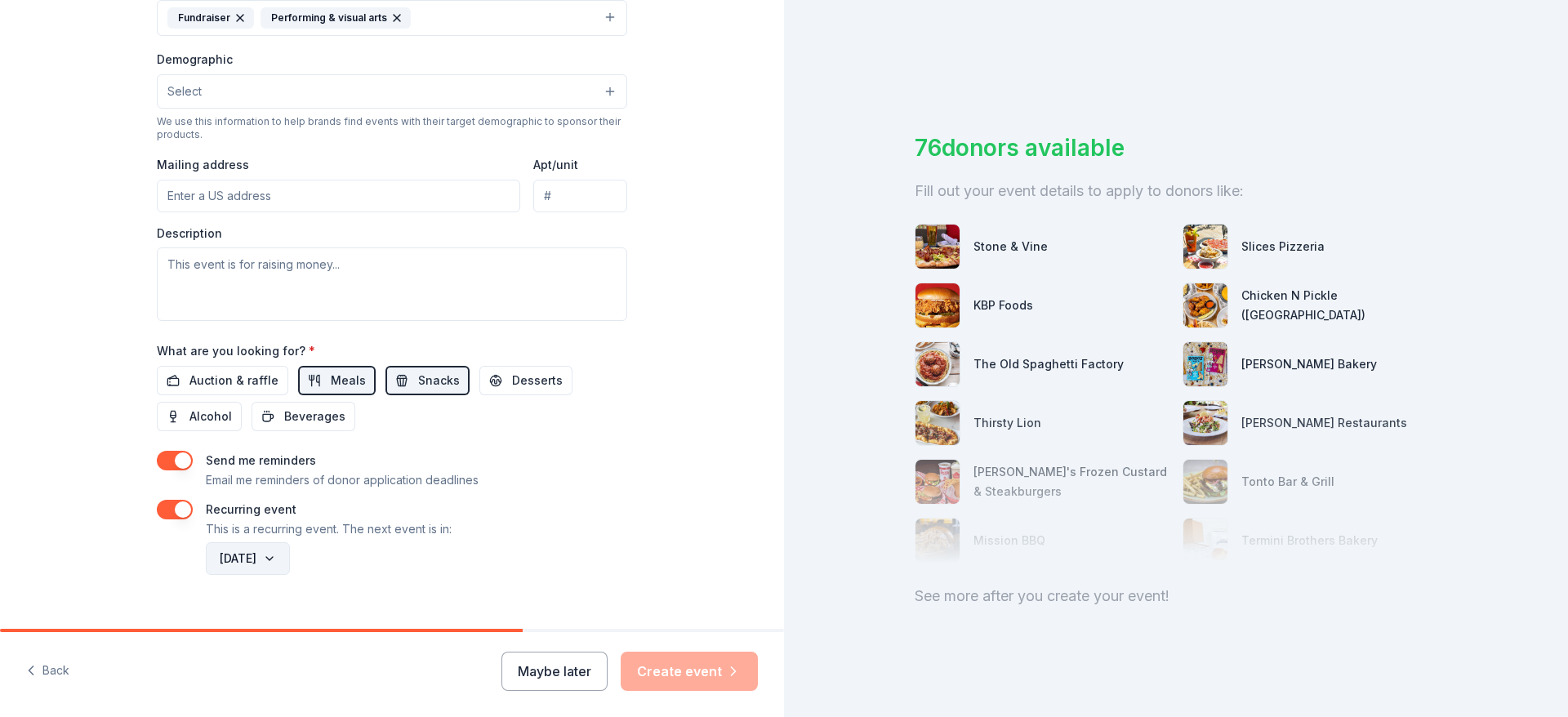
click at [253, 561] on button "[DATE]" at bounding box center [248, 558] width 85 height 32
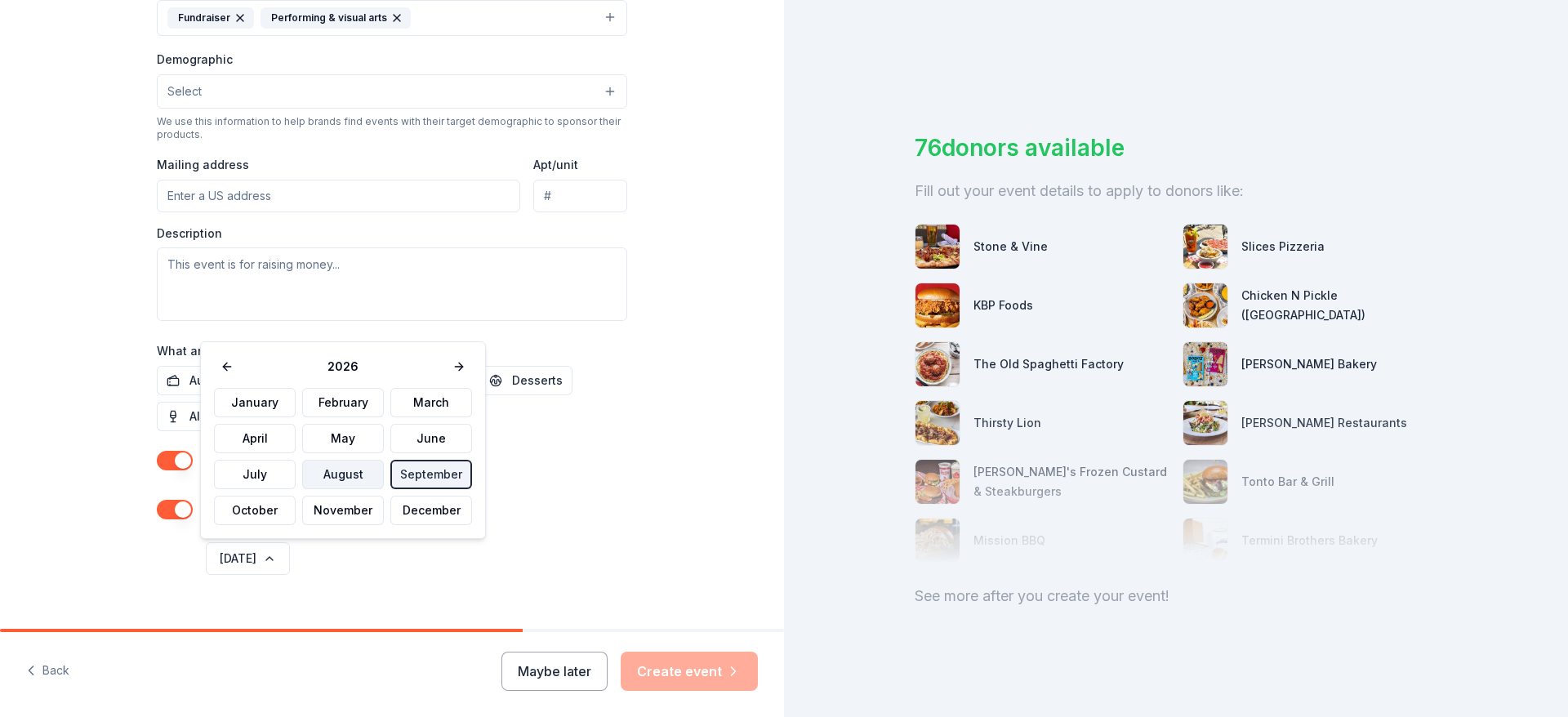
scroll to position [519, 0]
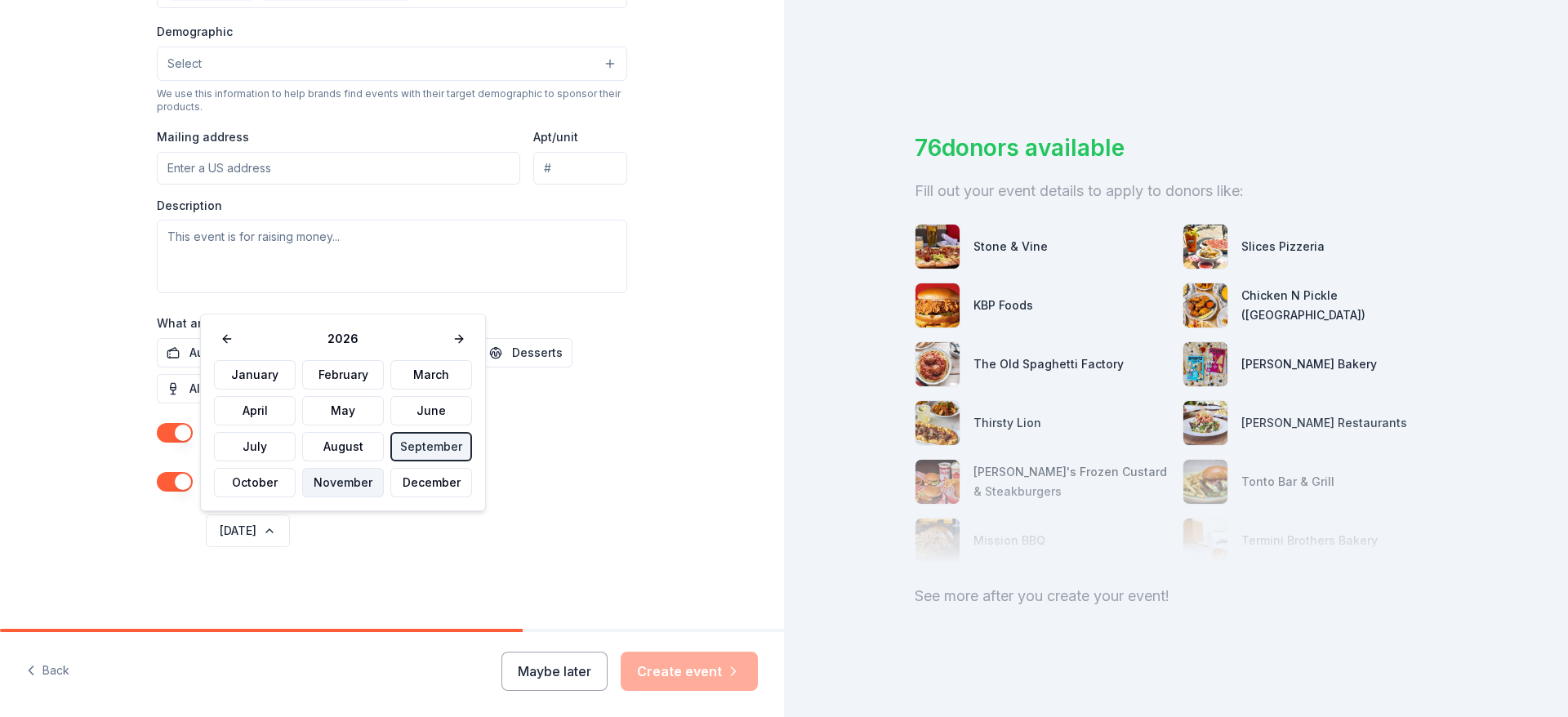
click at [349, 475] on button "November" at bounding box center [343, 482] width 82 height 29
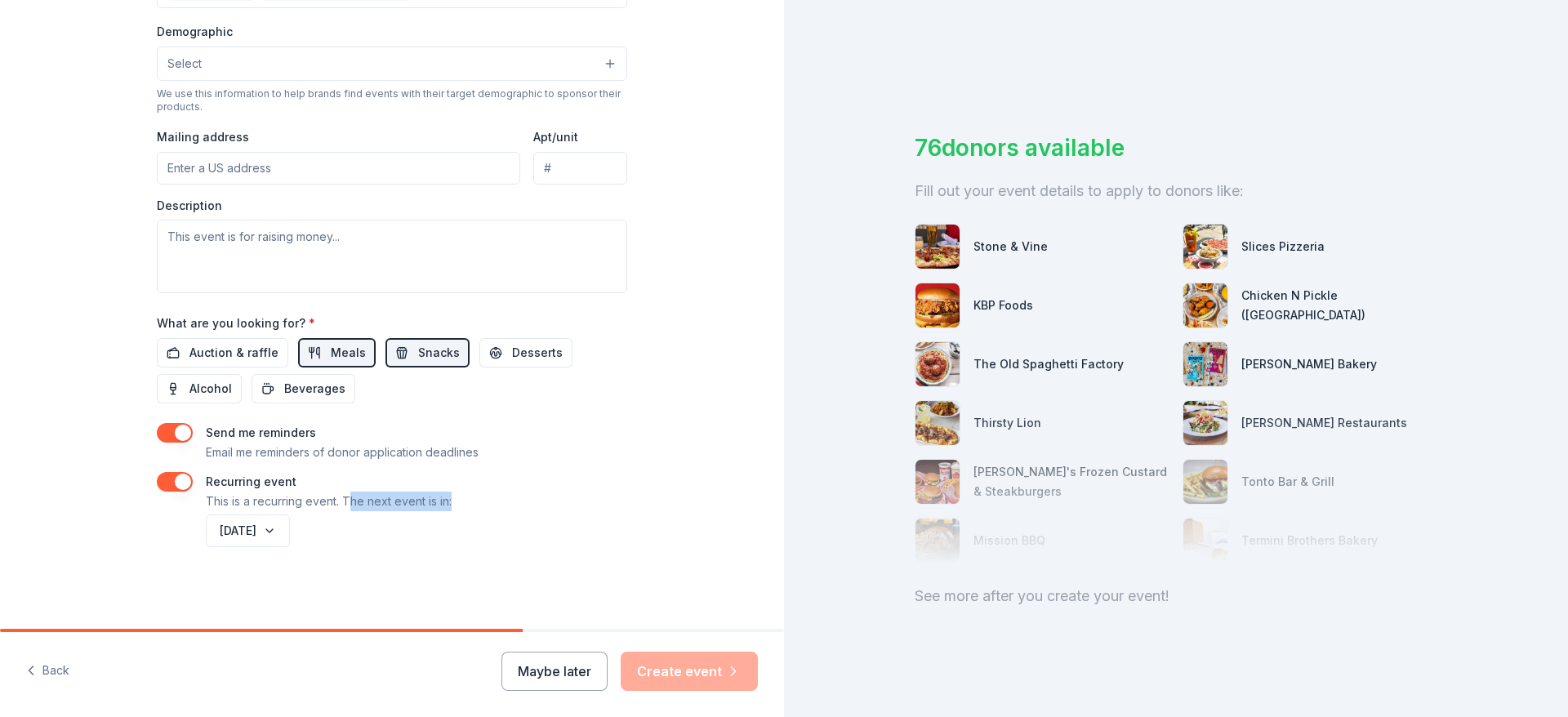
drag, startPoint x: 347, startPoint y: 497, endPoint x: 452, endPoint y: 494, distance: 105.0
click at [452, 494] on div "Recurring event This is a recurring event. The next event is in:" at bounding box center [392, 492] width 470 height 39
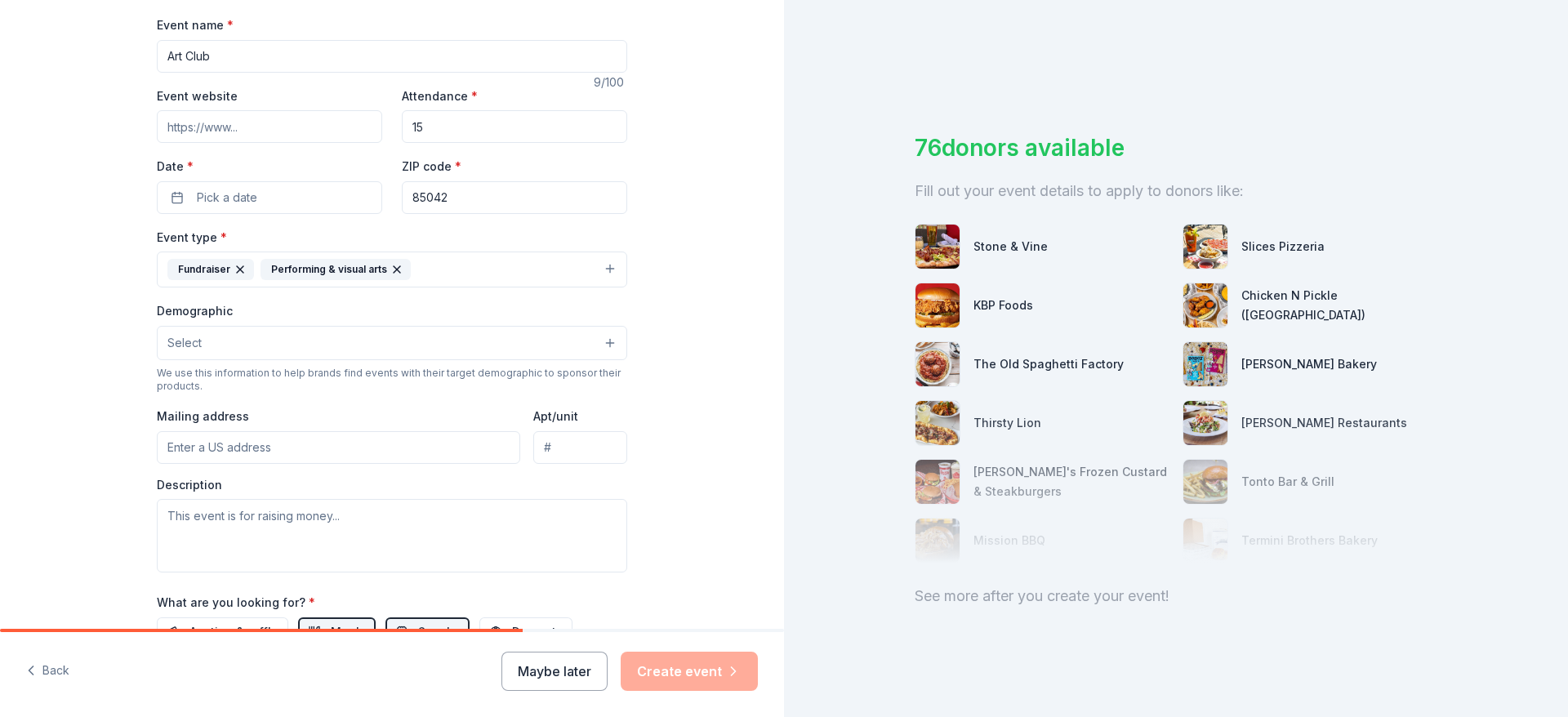
scroll to position [245, 0]
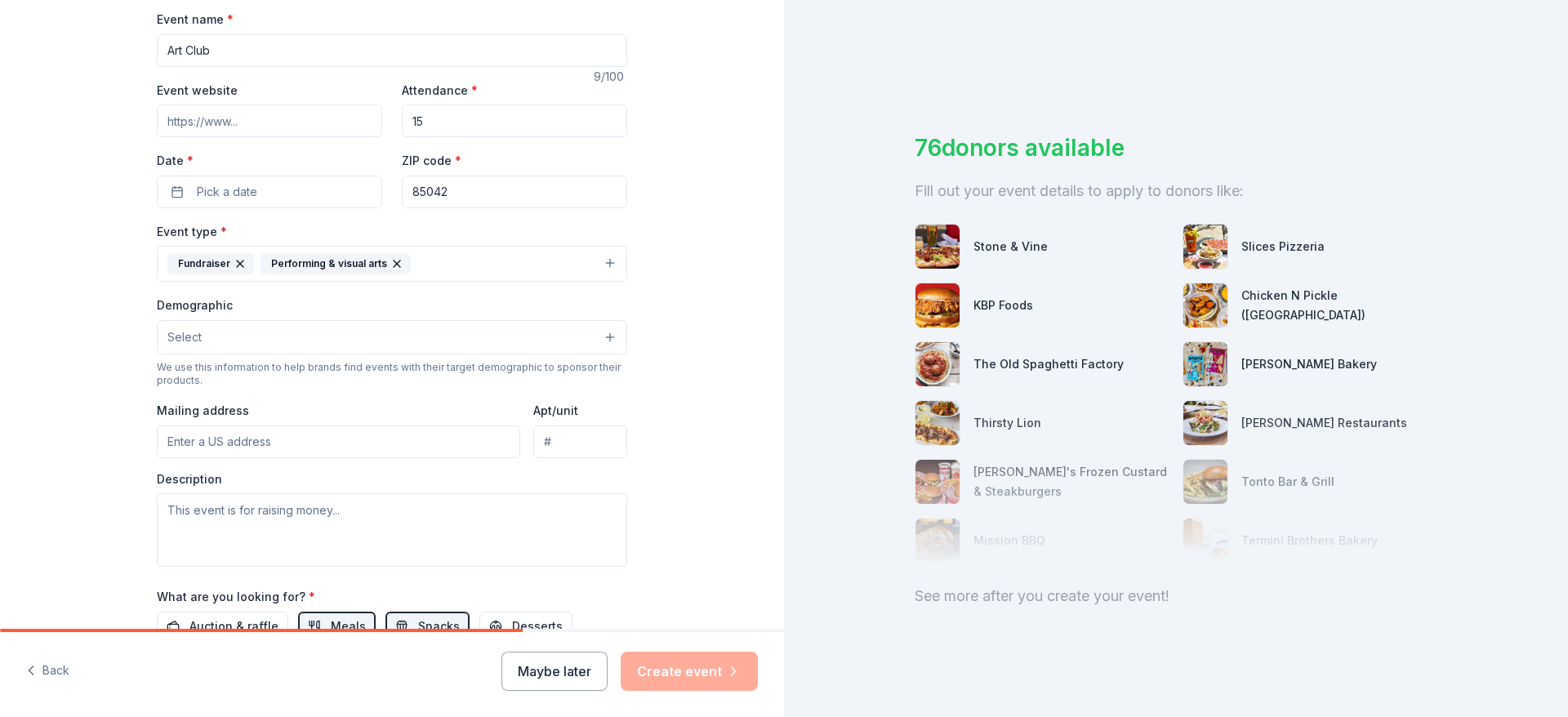
click at [259, 334] on button "Select" at bounding box center [392, 337] width 470 height 34
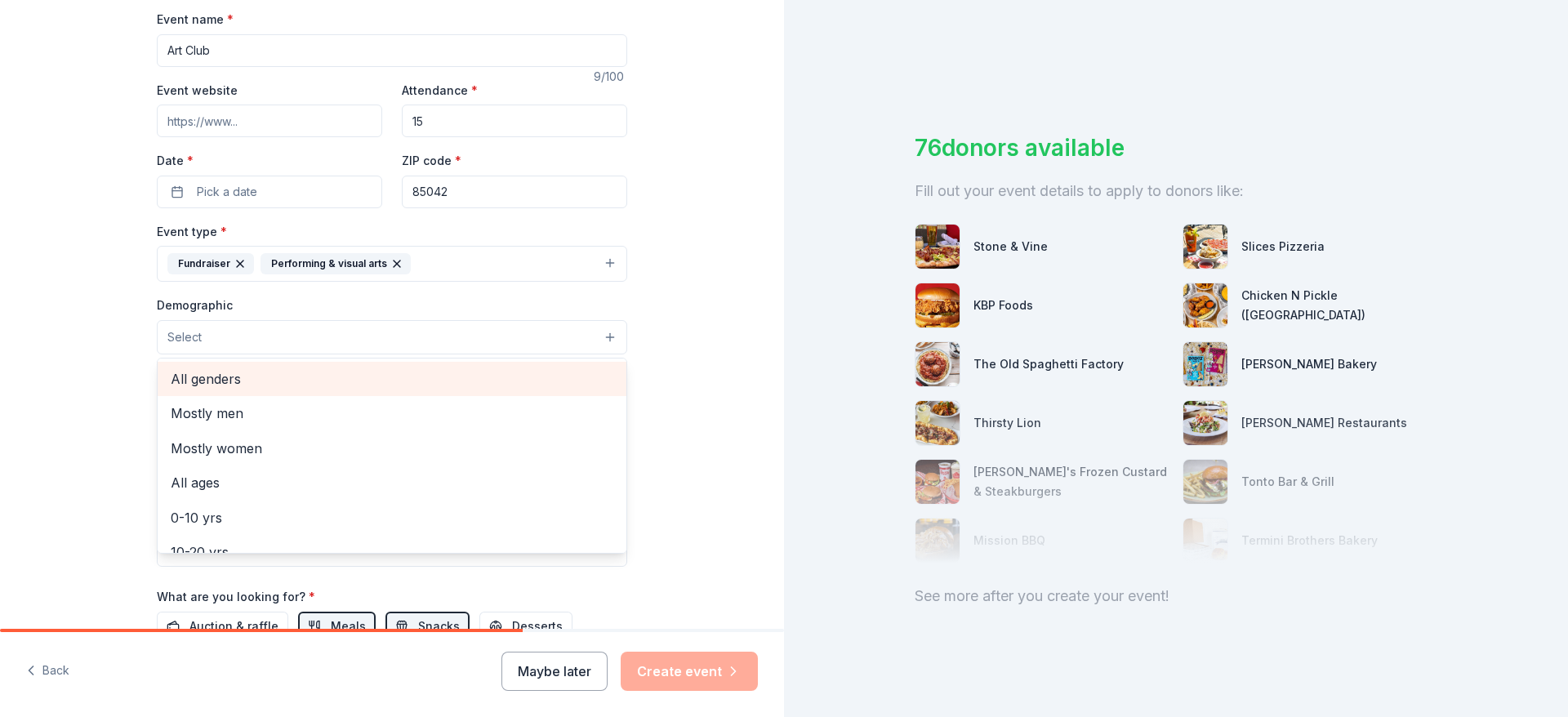
click at [281, 382] on span "All genders" at bounding box center [392, 379] width 443 height 21
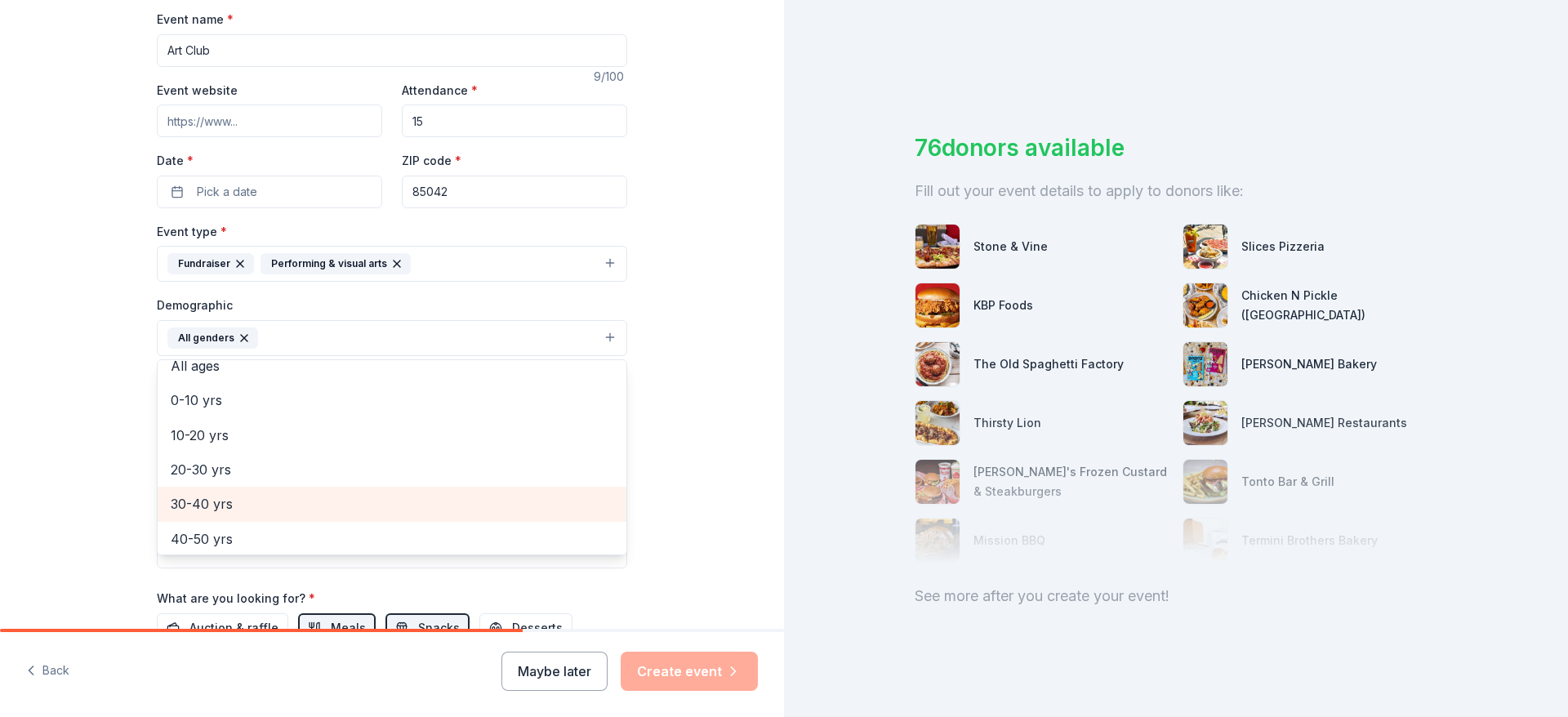
scroll to position [82, 0]
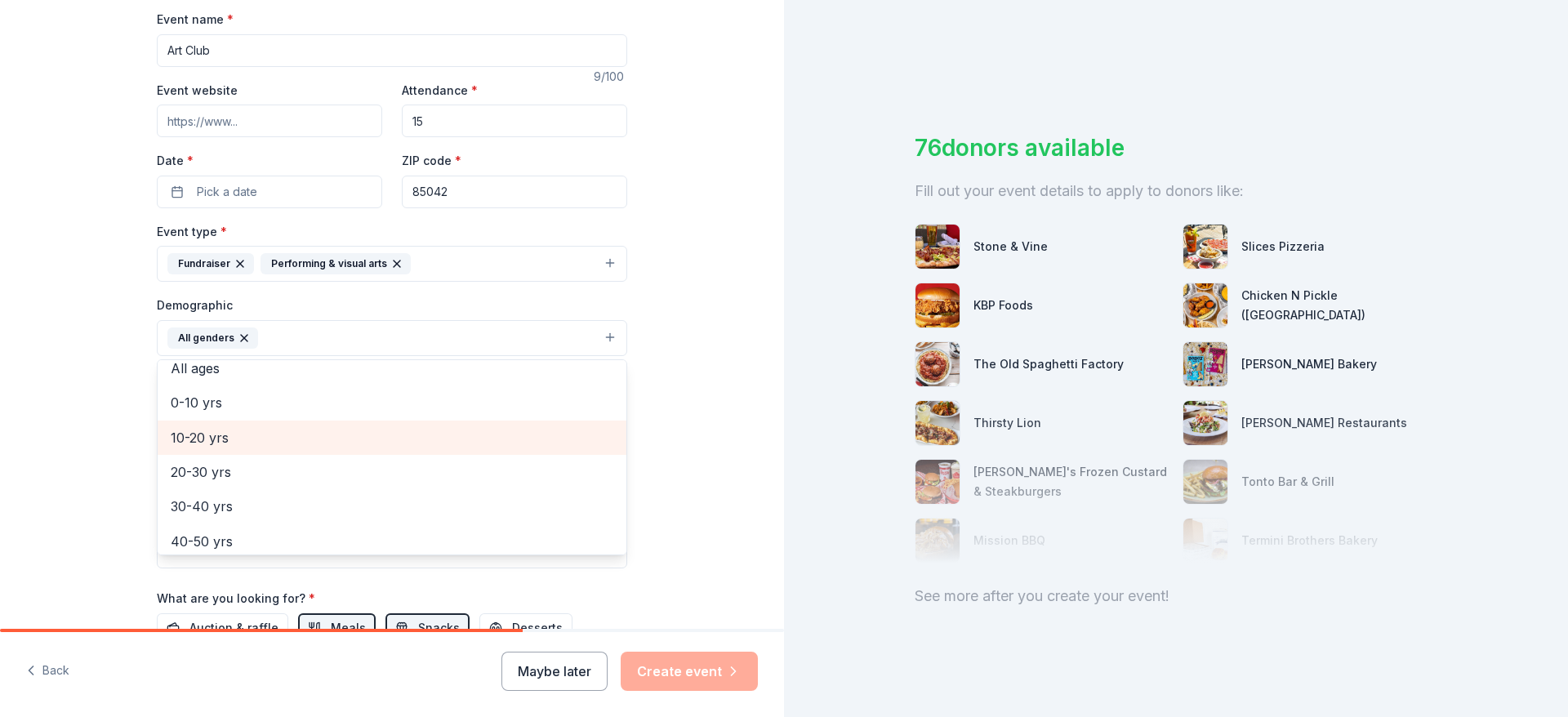
click at [356, 437] on span "10-20 yrs" at bounding box center [392, 438] width 443 height 21
click at [378, 452] on div "20-30 yrs" at bounding box center [392, 438] width 469 height 34
click at [376, 446] on span "30-40 yrs" at bounding box center [392, 438] width 443 height 21
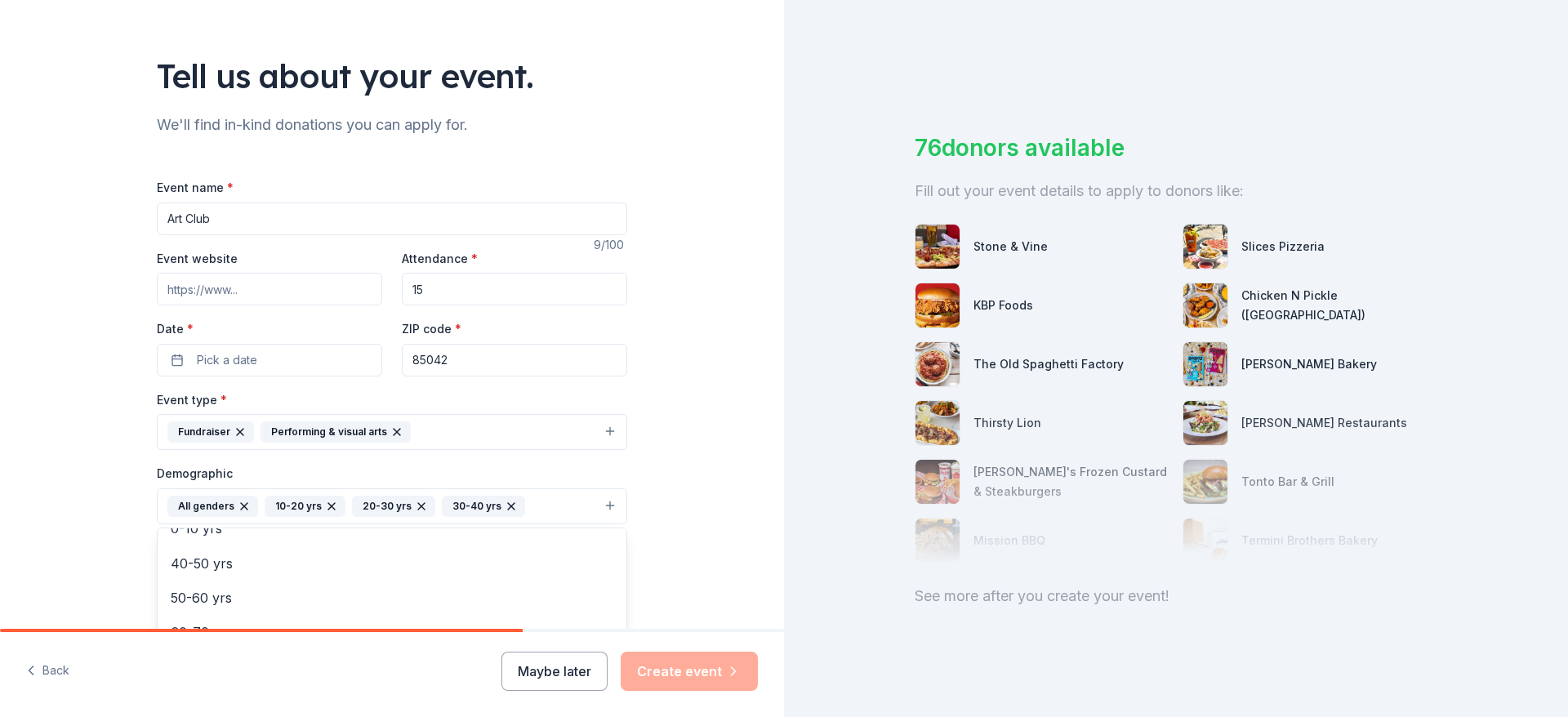
scroll to position [30, 0]
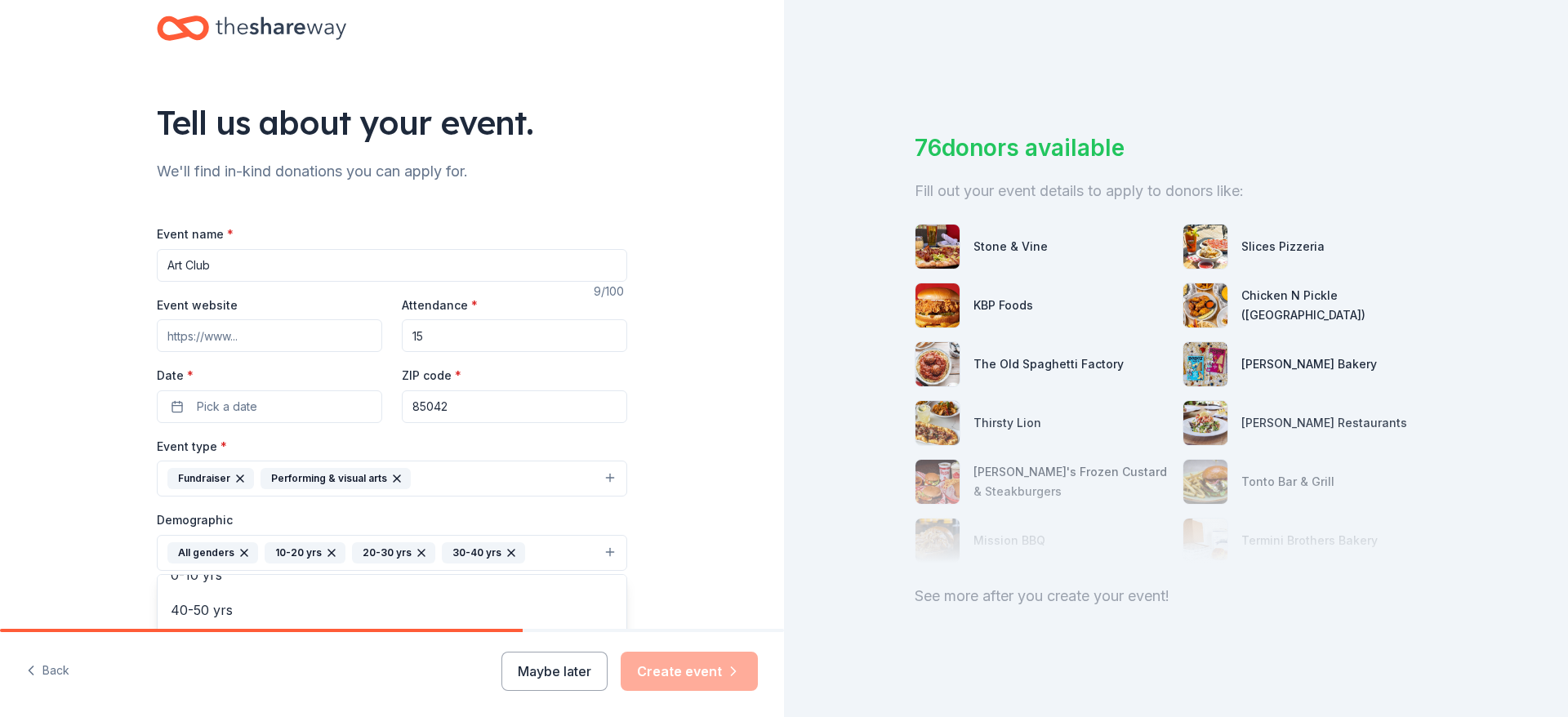
click at [259, 408] on div "Event name * Art Club 9 /100 Event website Attendance * 15 Date * Pick a date Z…" at bounding box center [392, 632] width 470 height 817
click at [259, 408] on button "Pick a date" at bounding box center [270, 406] width 225 height 32
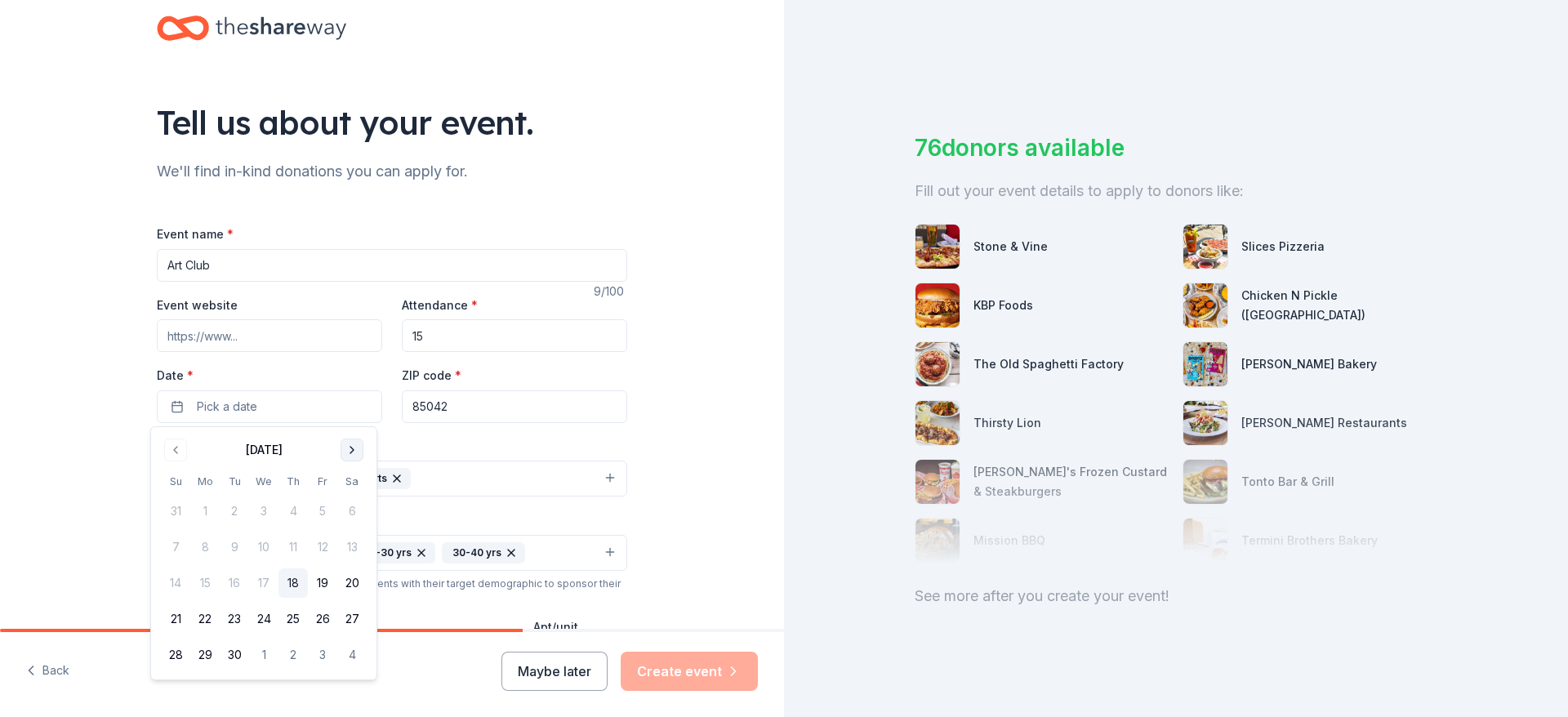
click at [347, 454] on button "Go to next month" at bounding box center [352, 450] width 23 height 23
click at [347, 453] on button "Go to next month" at bounding box center [352, 450] width 23 height 23
click at [325, 616] on button "21" at bounding box center [323, 619] width 29 height 29
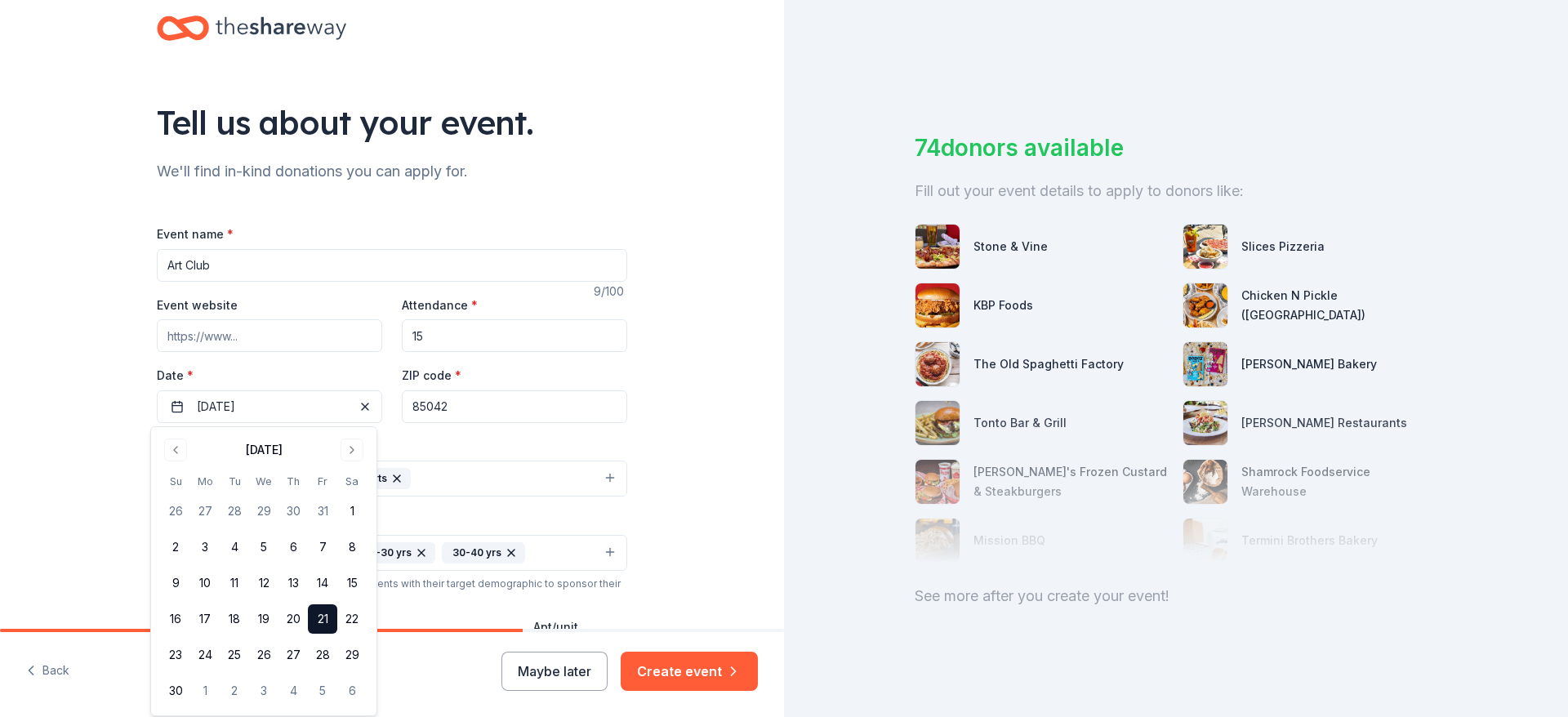
click at [679, 453] on div "Tell us about your event. We'll find in-kind donations you can apply for. Event…" at bounding box center [392, 545] width 784 height 1149
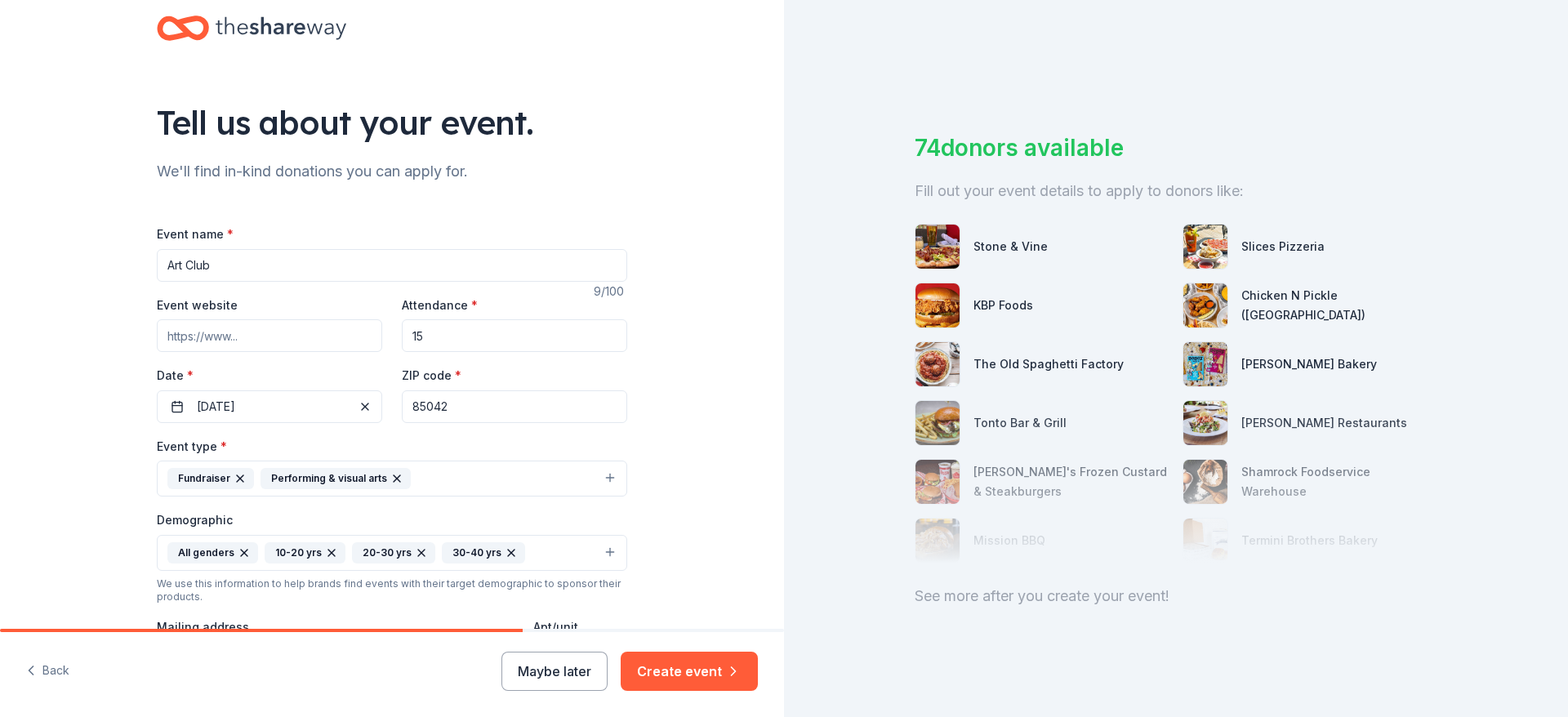
scroll to position [9, 0]
